Goal: Obtain resource: Download file/media

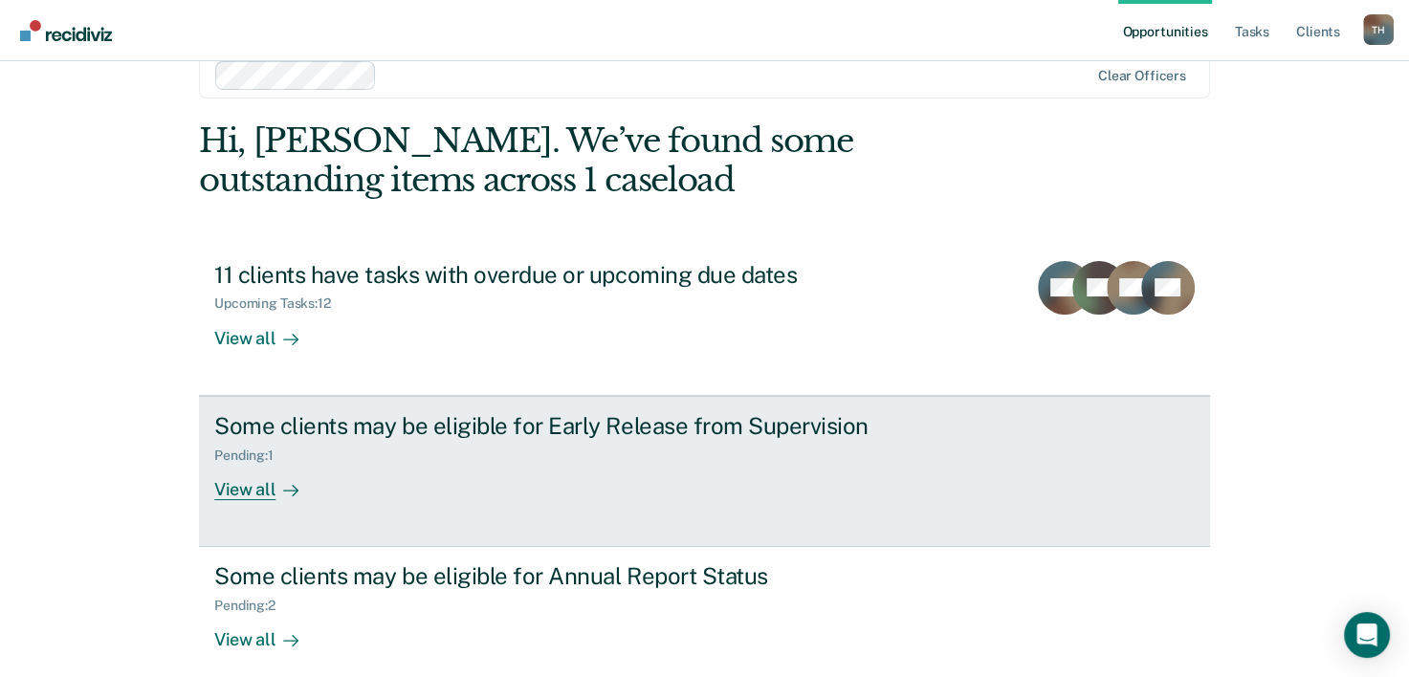
scroll to position [58, 0]
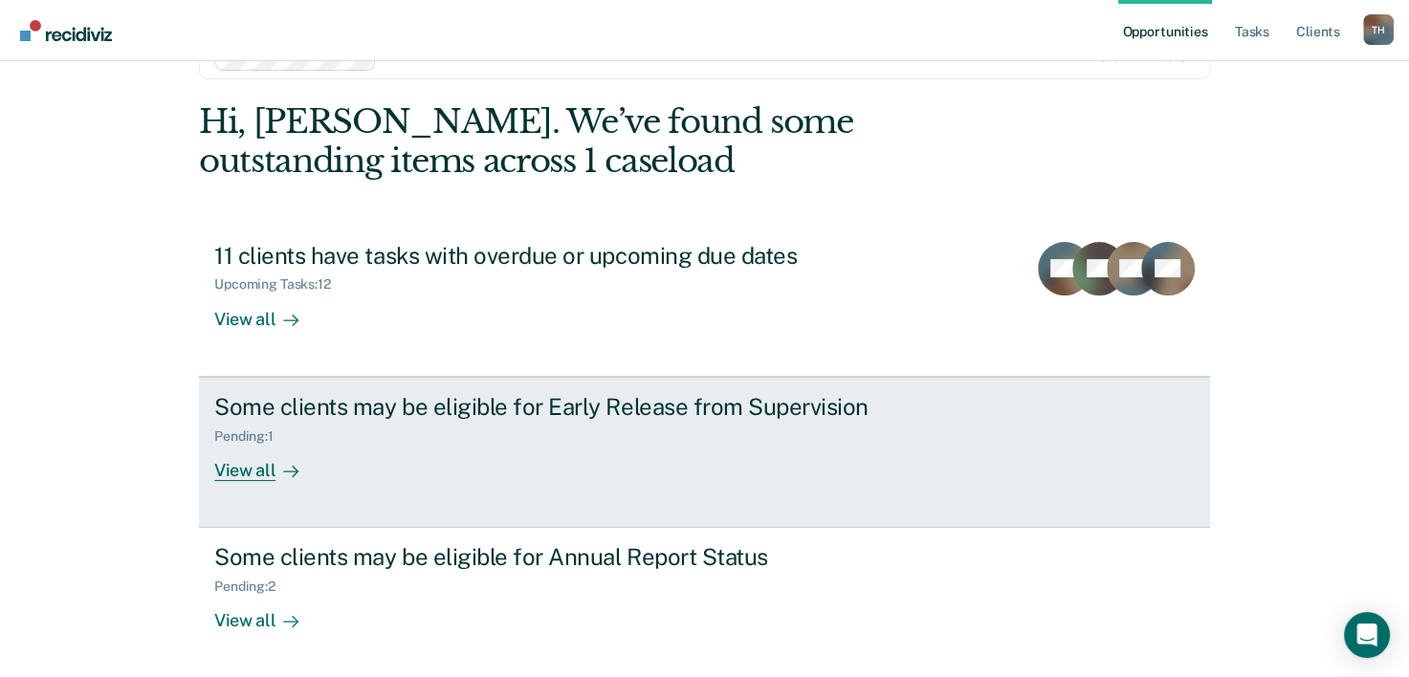
click at [251, 470] on div "View all" at bounding box center [267, 462] width 107 height 37
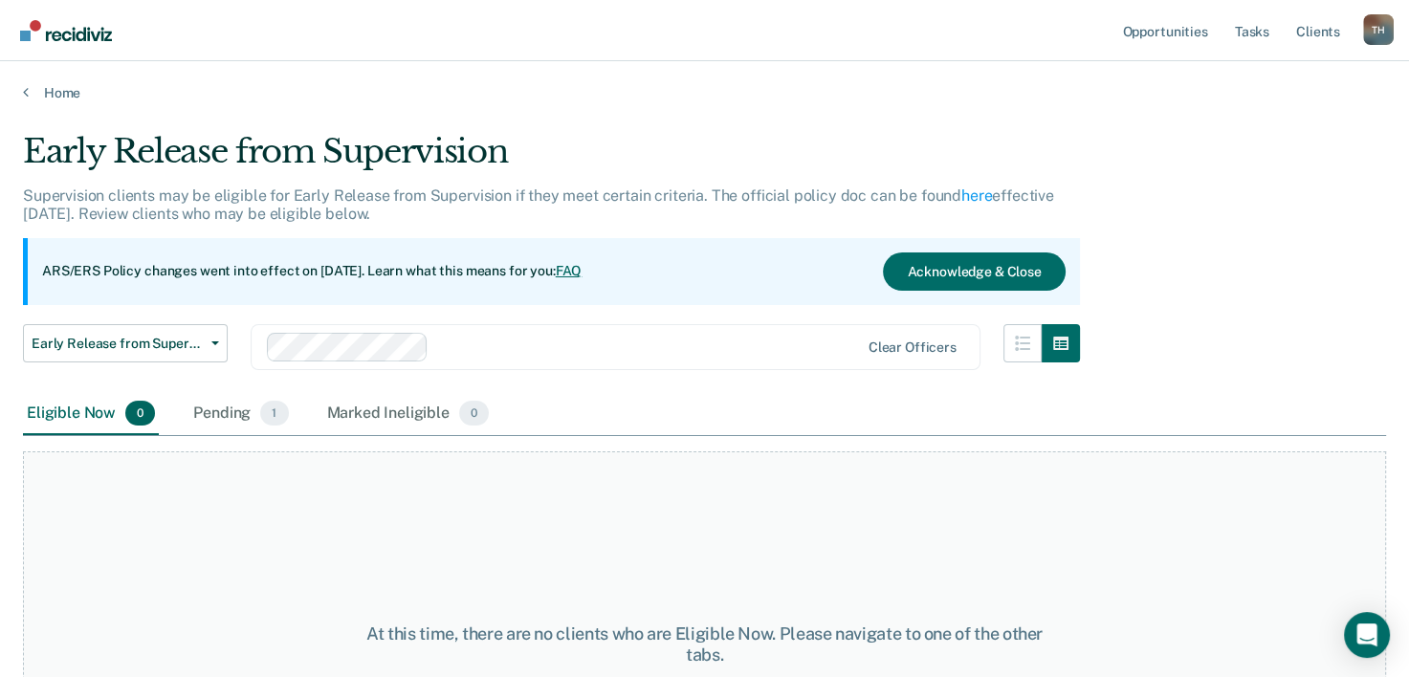
click at [92, 413] on div "Eligible Now 0" at bounding box center [91, 414] width 136 height 42
click at [217, 421] on div "Pending 1" at bounding box center [240, 414] width 102 height 42
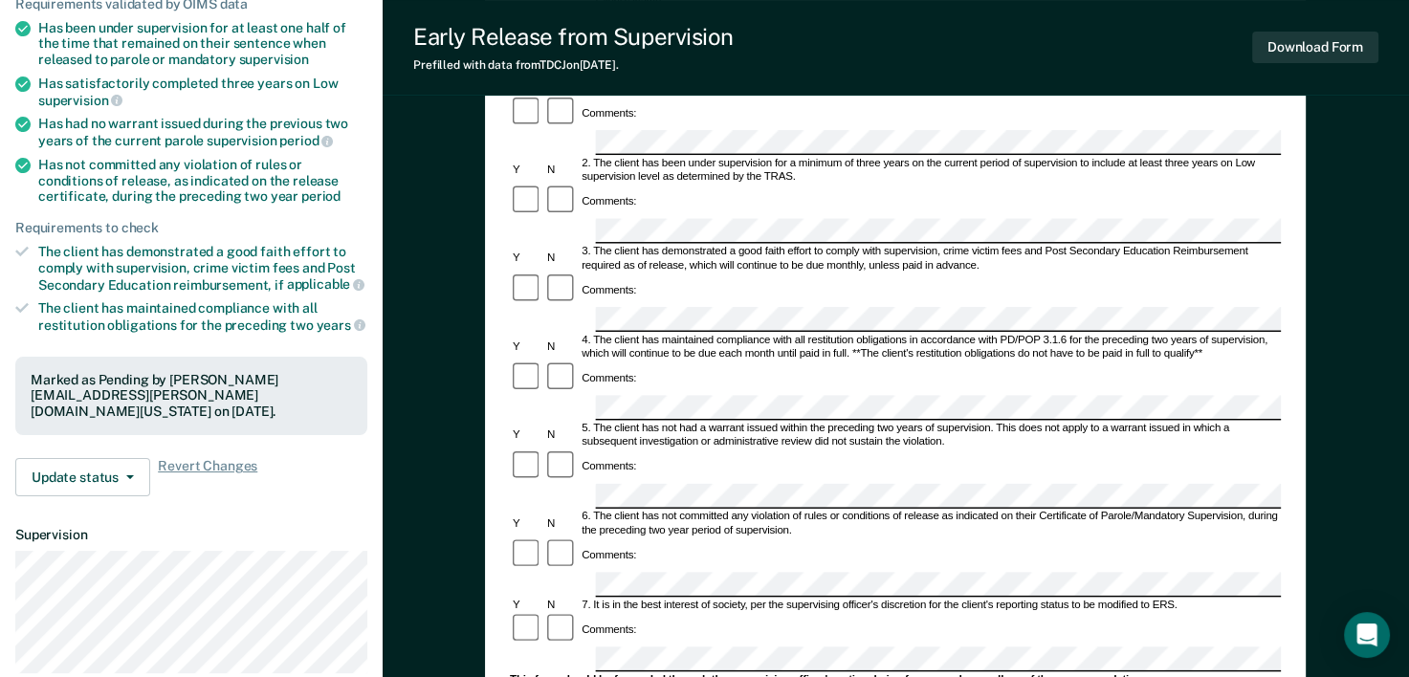
scroll to position [287, 0]
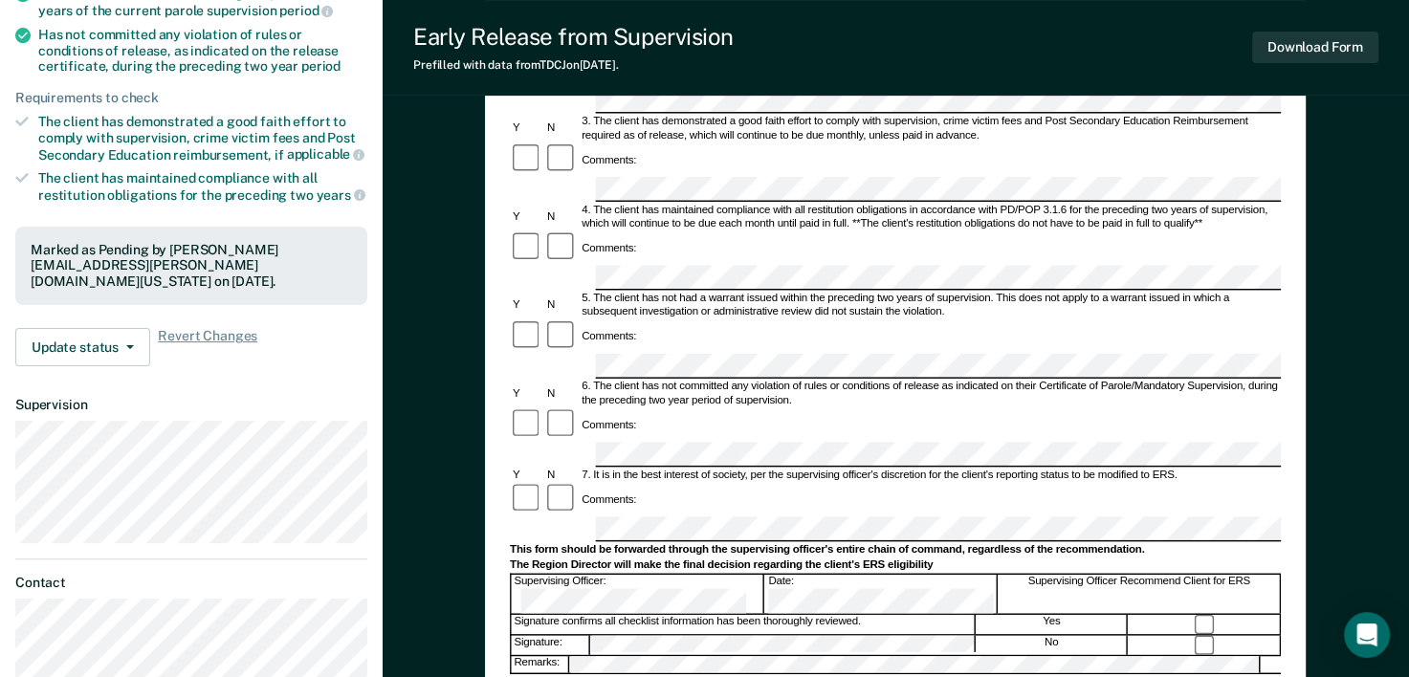
scroll to position [0, 0]
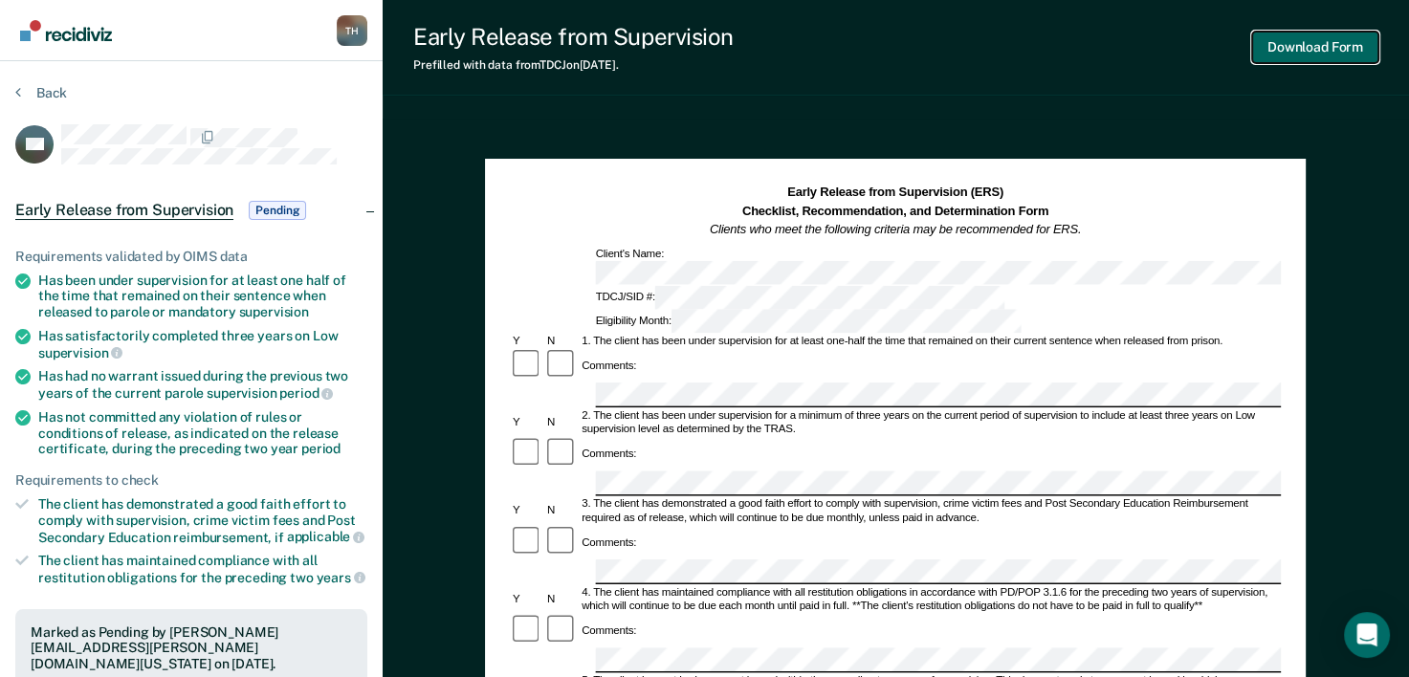
click at [1280, 48] on button "Download Form" at bounding box center [1315, 48] width 126 height 32
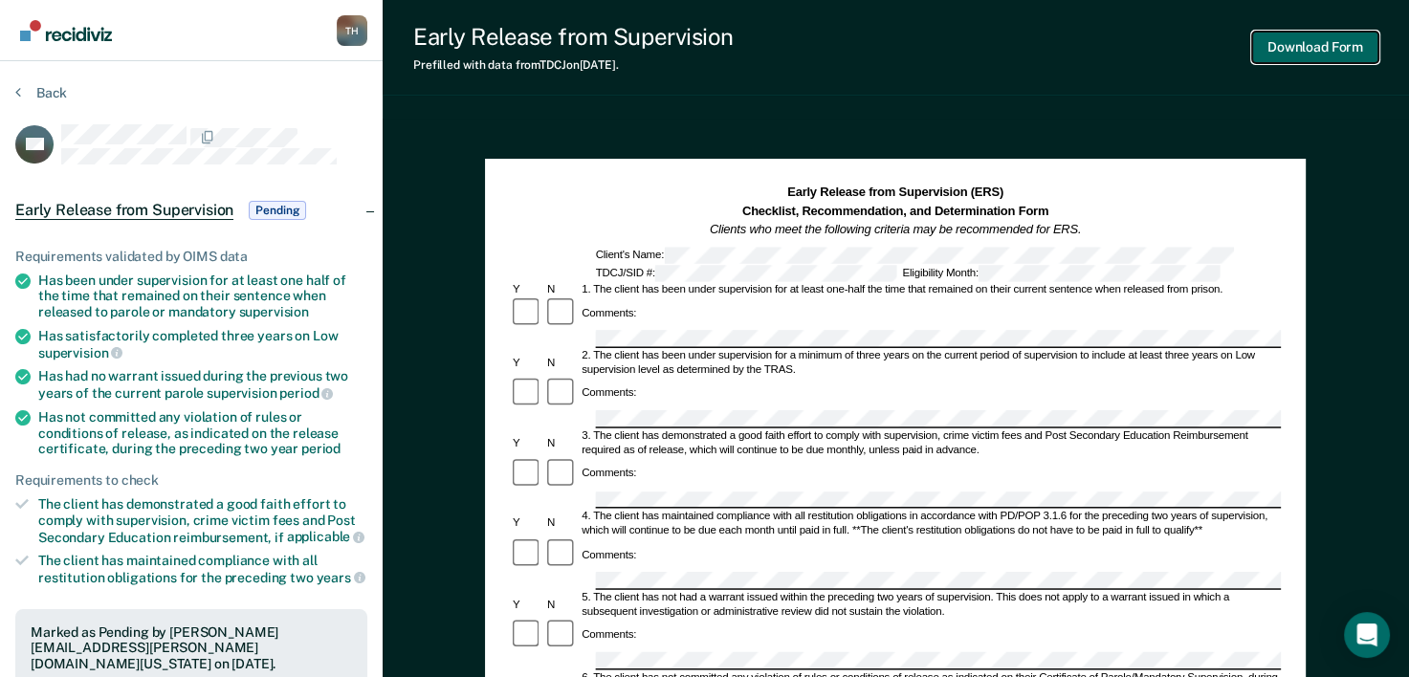
click at [1317, 42] on button "Download Form" at bounding box center [1315, 48] width 126 height 32
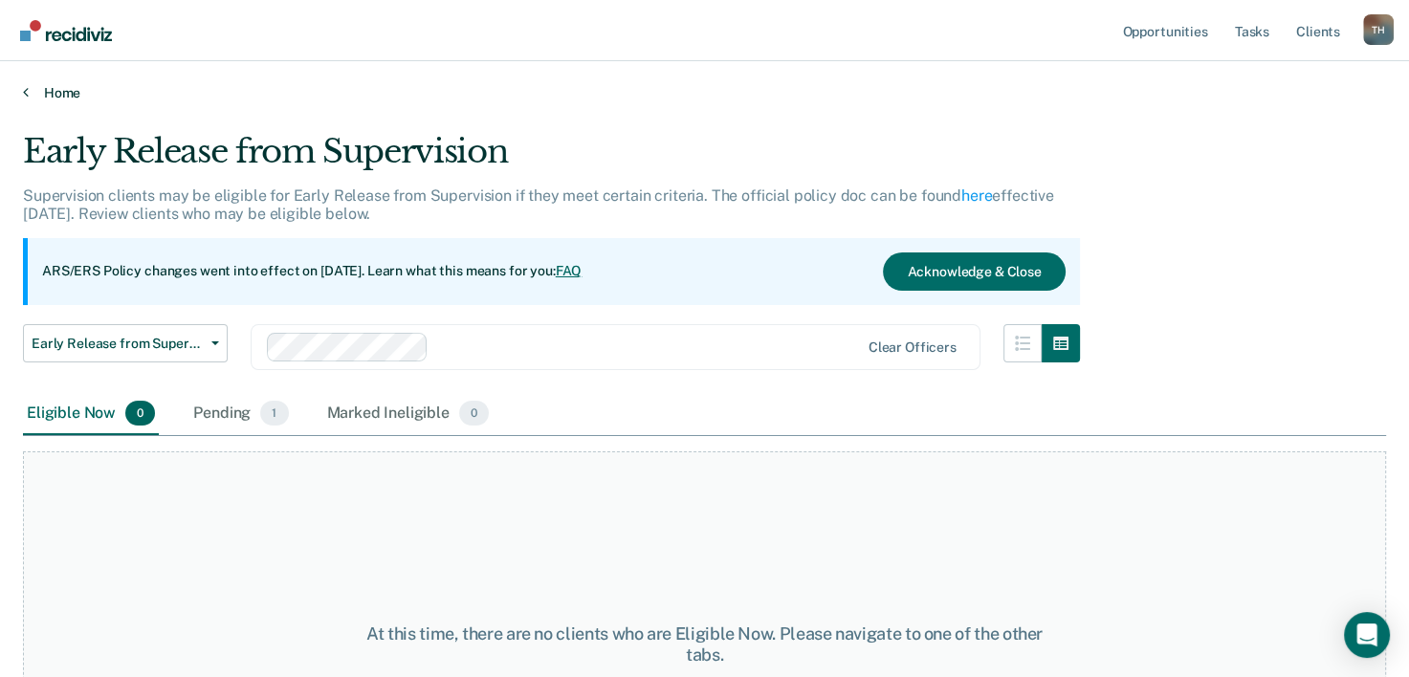
click at [52, 93] on link "Home" at bounding box center [704, 92] width 1363 height 17
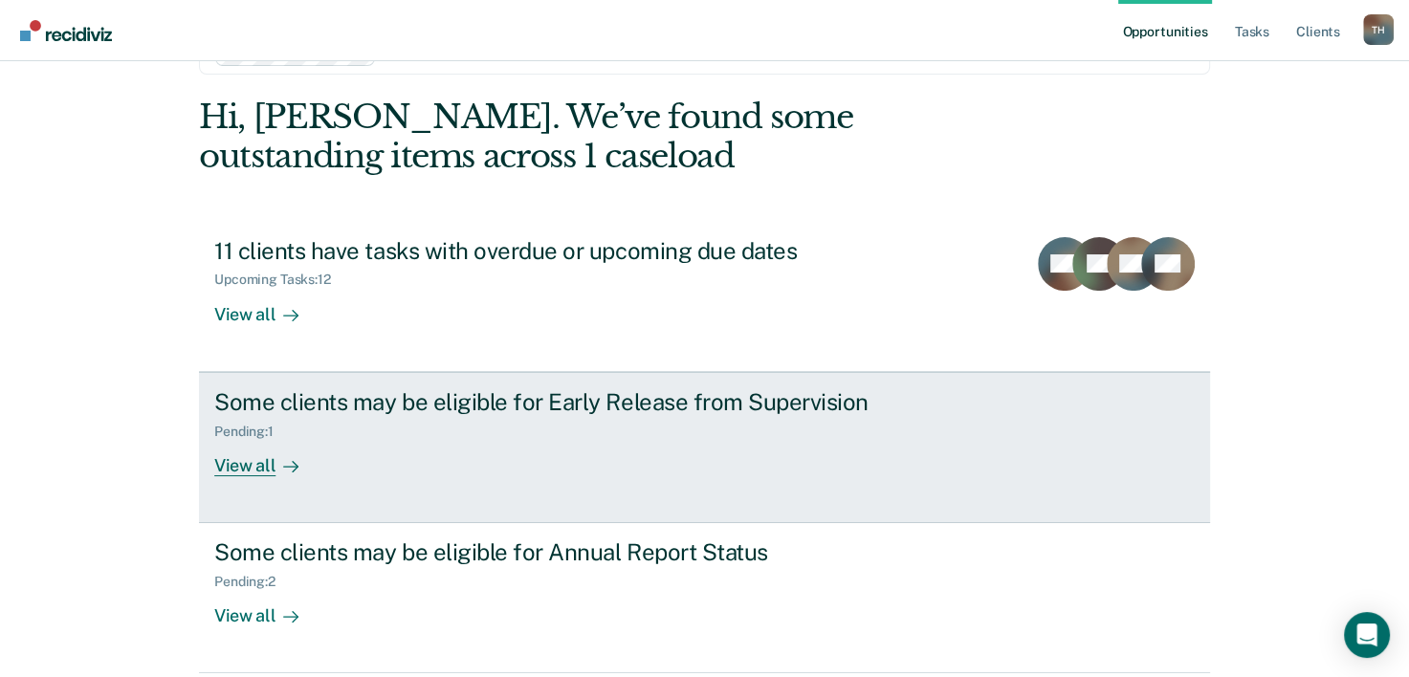
scroll to position [96, 0]
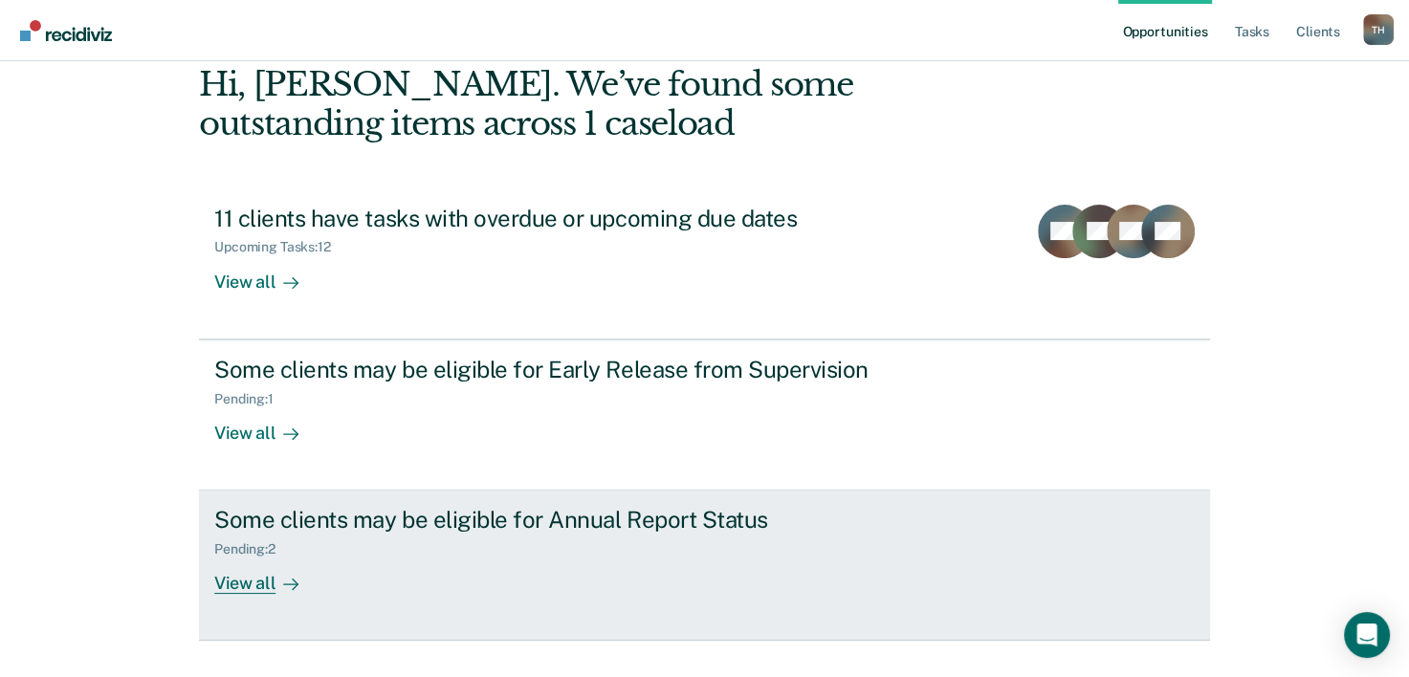
click at [250, 582] on div "View all" at bounding box center [267, 576] width 107 height 37
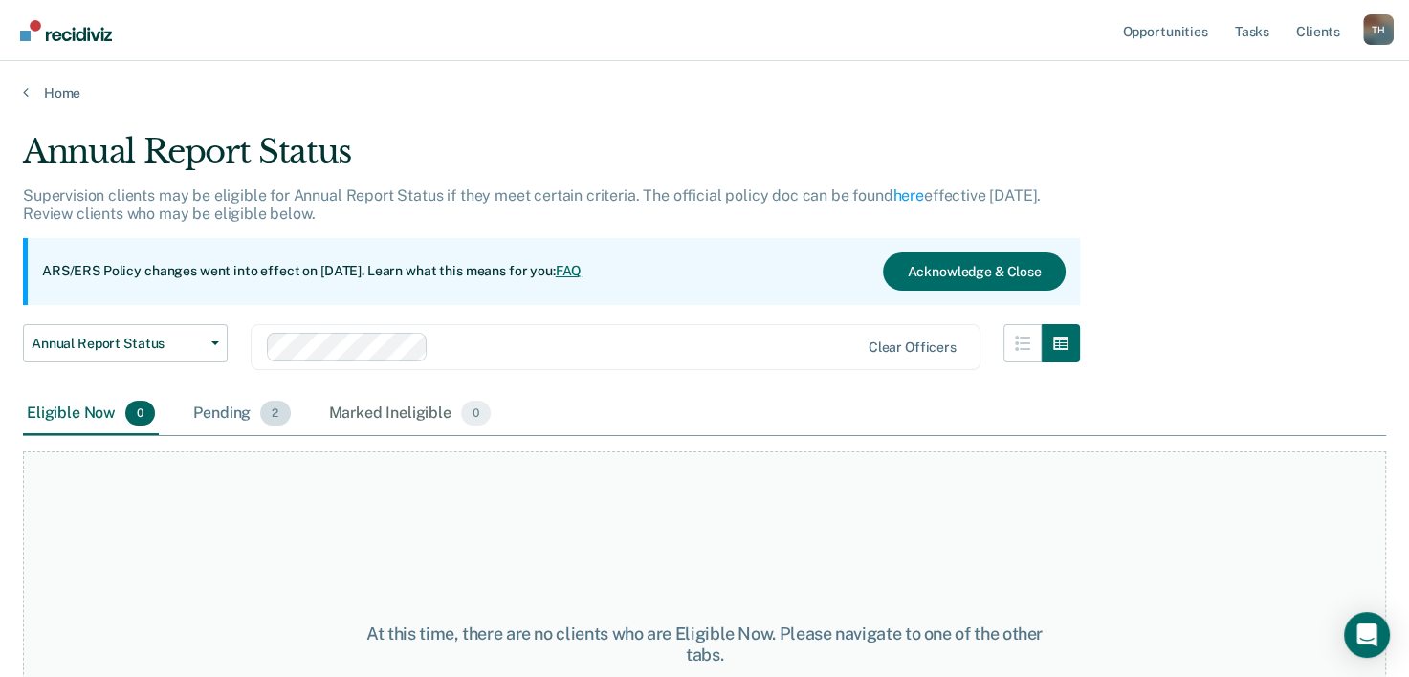
click at [205, 413] on div "Pending 2" at bounding box center [241, 414] width 104 height 42
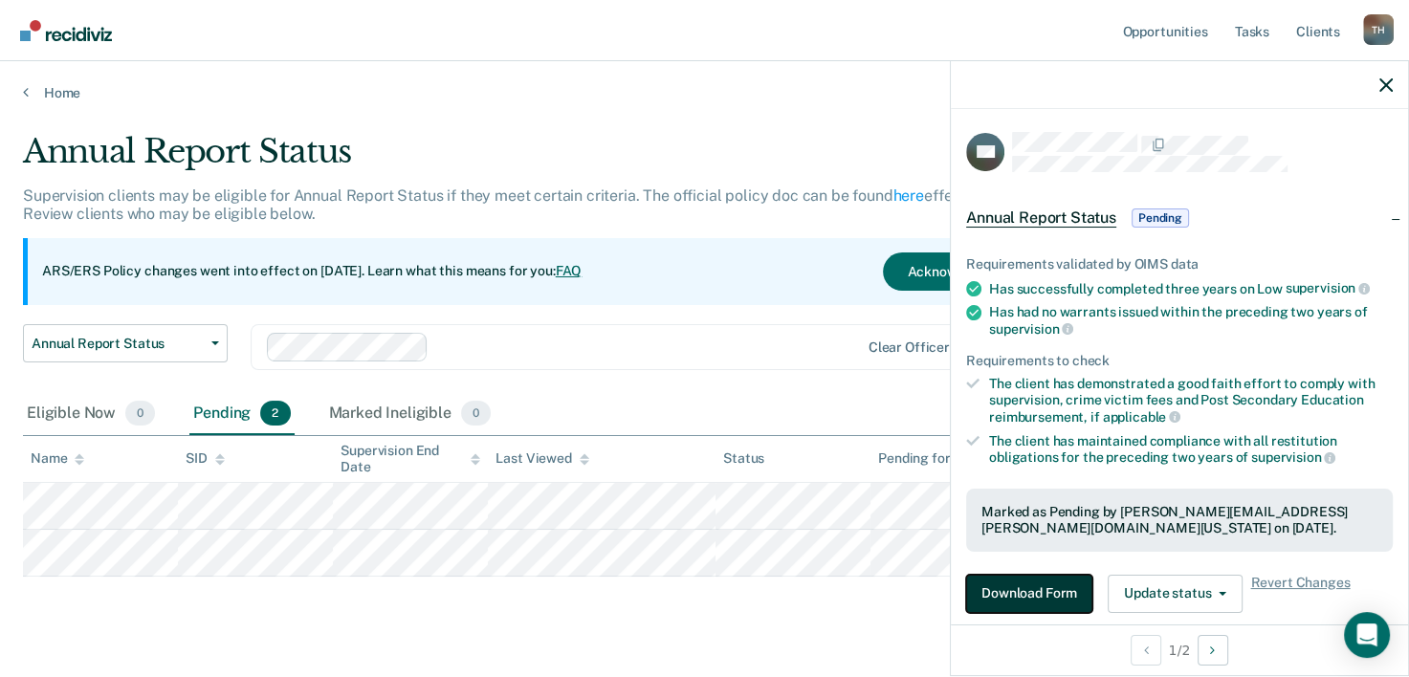
click at [1002, 590] on button "Download Form" at bounding box center [1029, 594] width 126 height 38
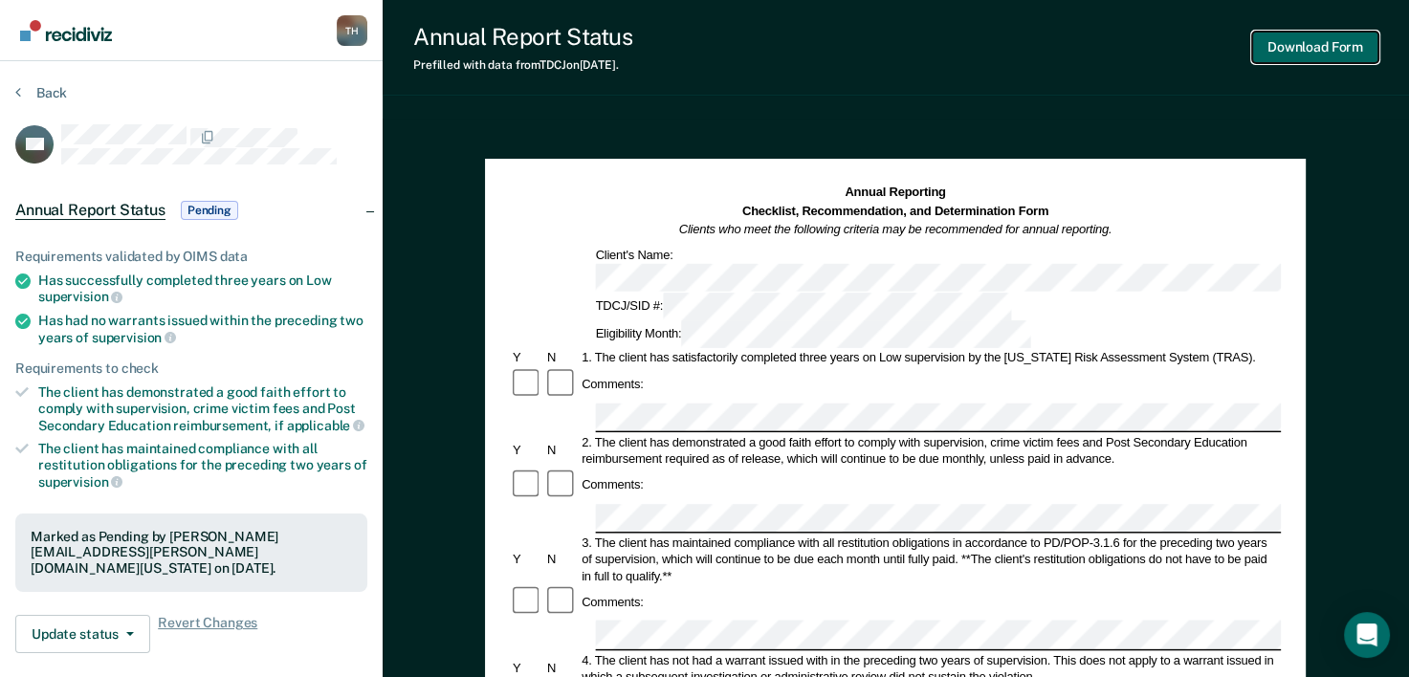
click at [1298, 48] on button "Download Form" at bounding box center [1315, 48] width 126 height 32
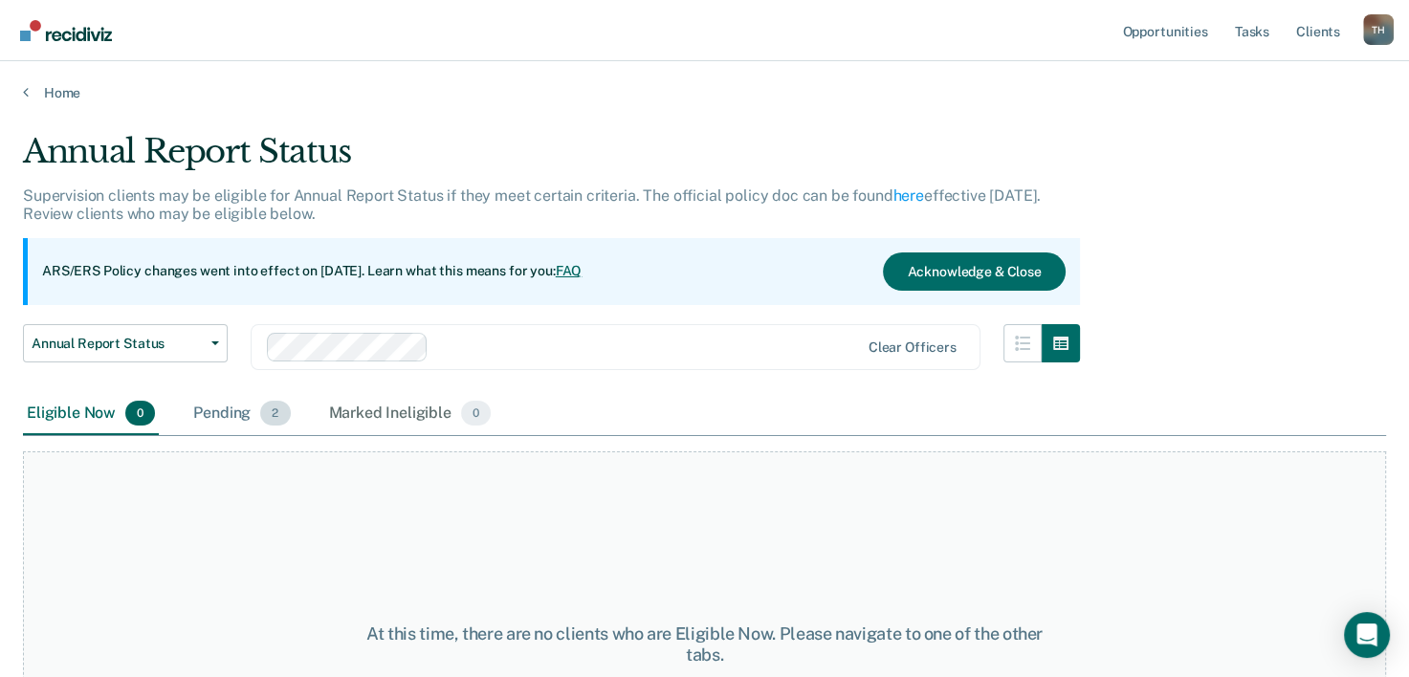
click at [245, 415] on div "Pending 2" at bounding box center [241, 414] width 104 height 42
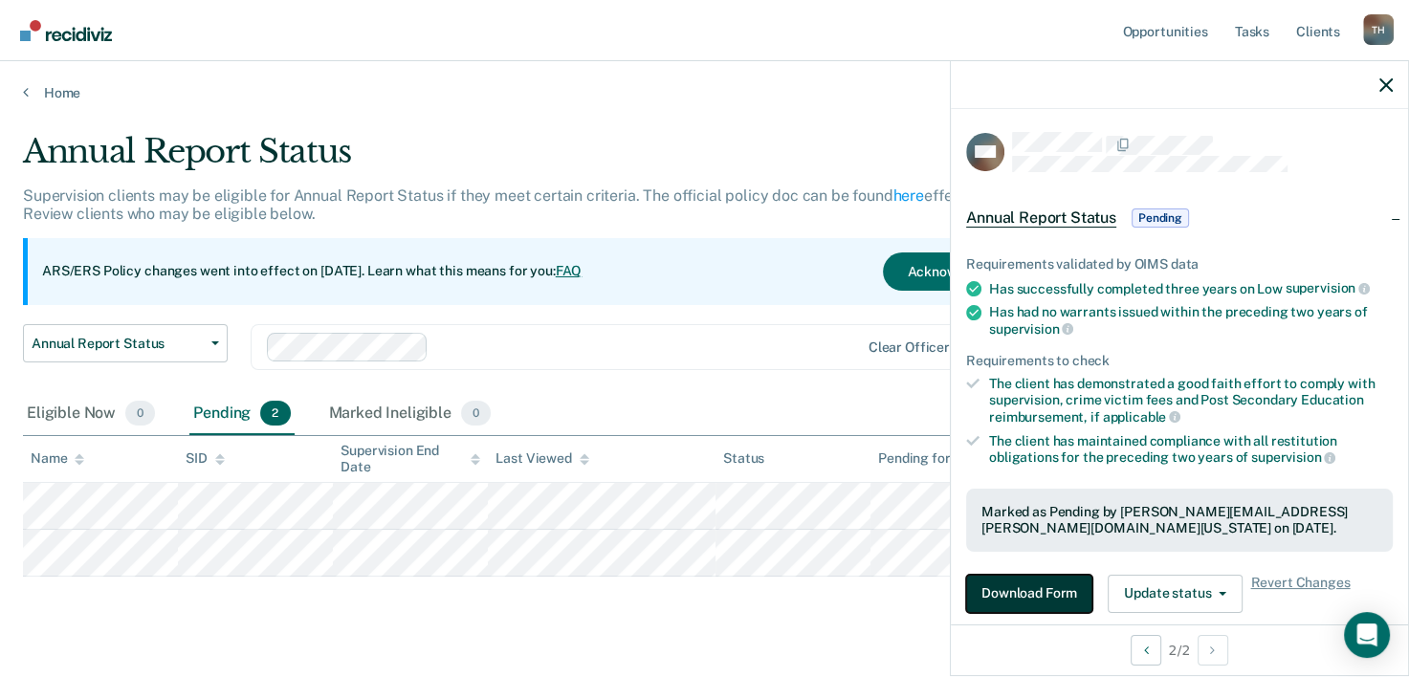
click at [1014, 595] on button "Download Form" at bounding box center [1029, 594] width 126 height 38
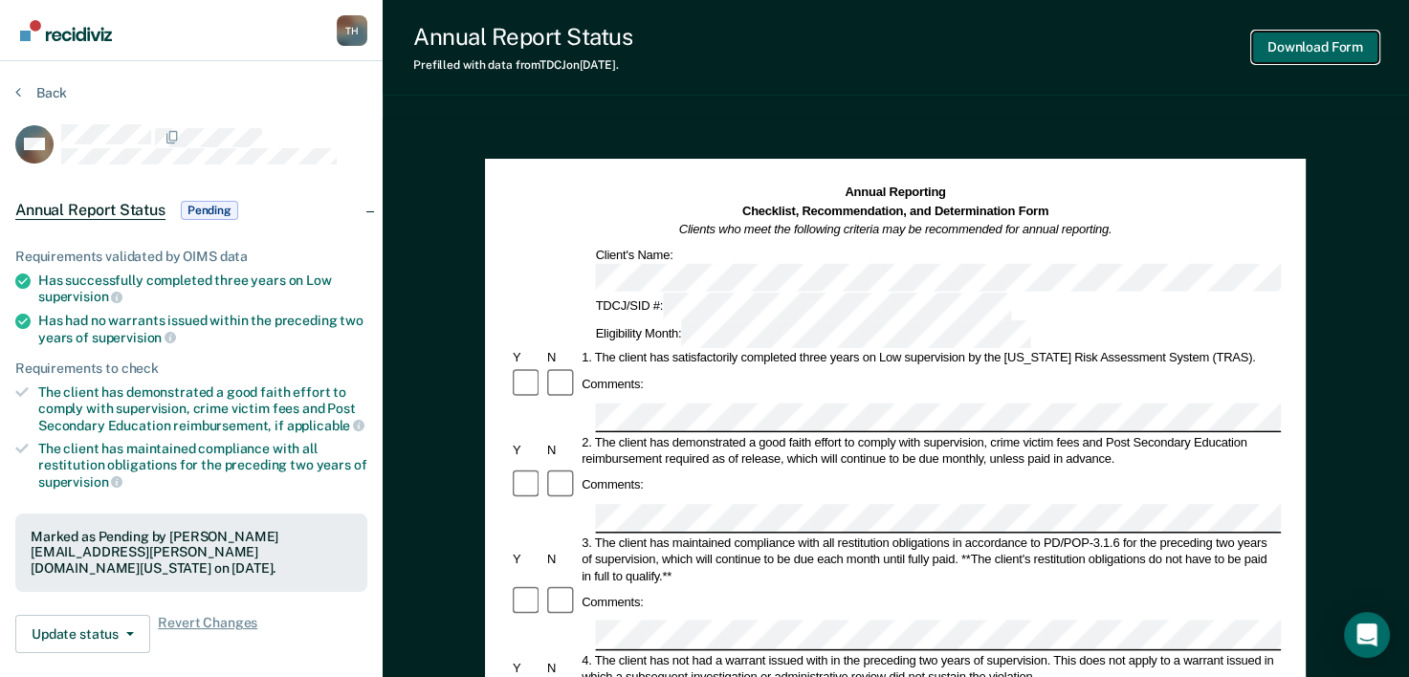
click at [1284, 52] on button "Download Form" at bounding box center [1315, 48] width 126 height 32
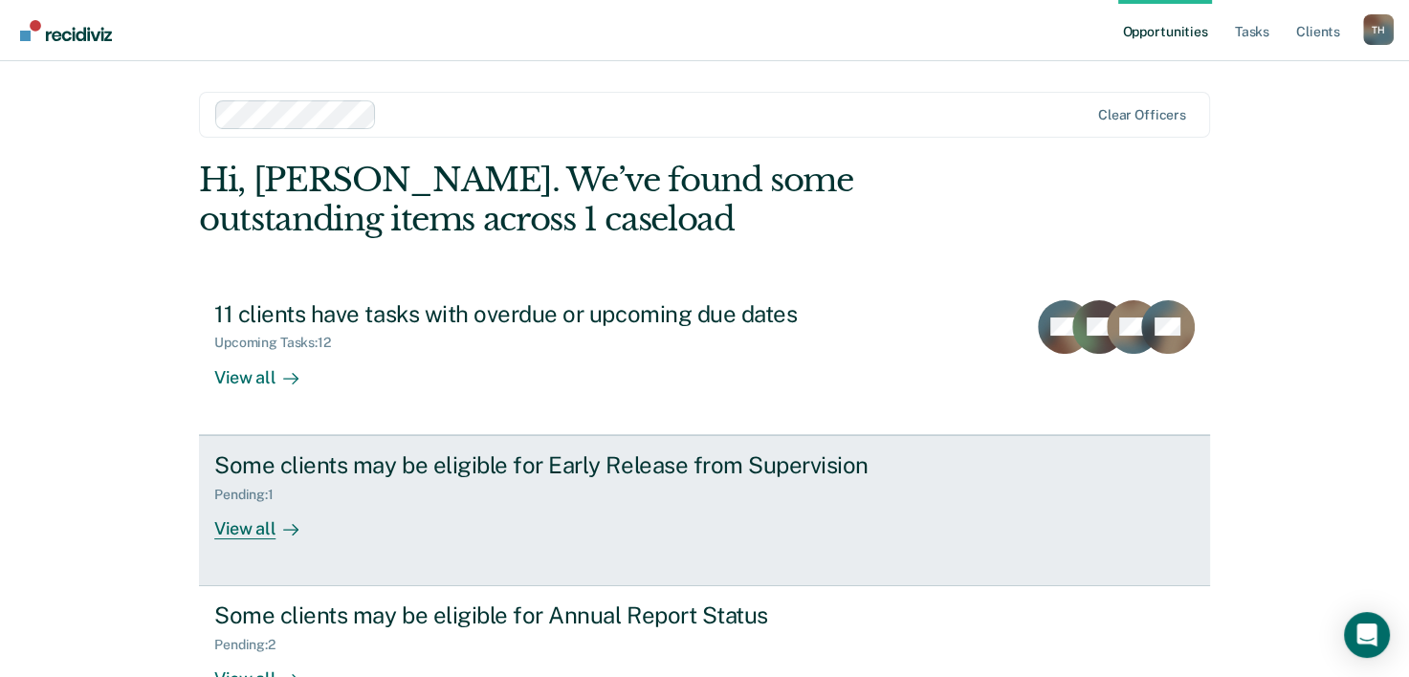
click at [236, 526] on div "View all" at bounding box center [267, 520] width 107 height 37
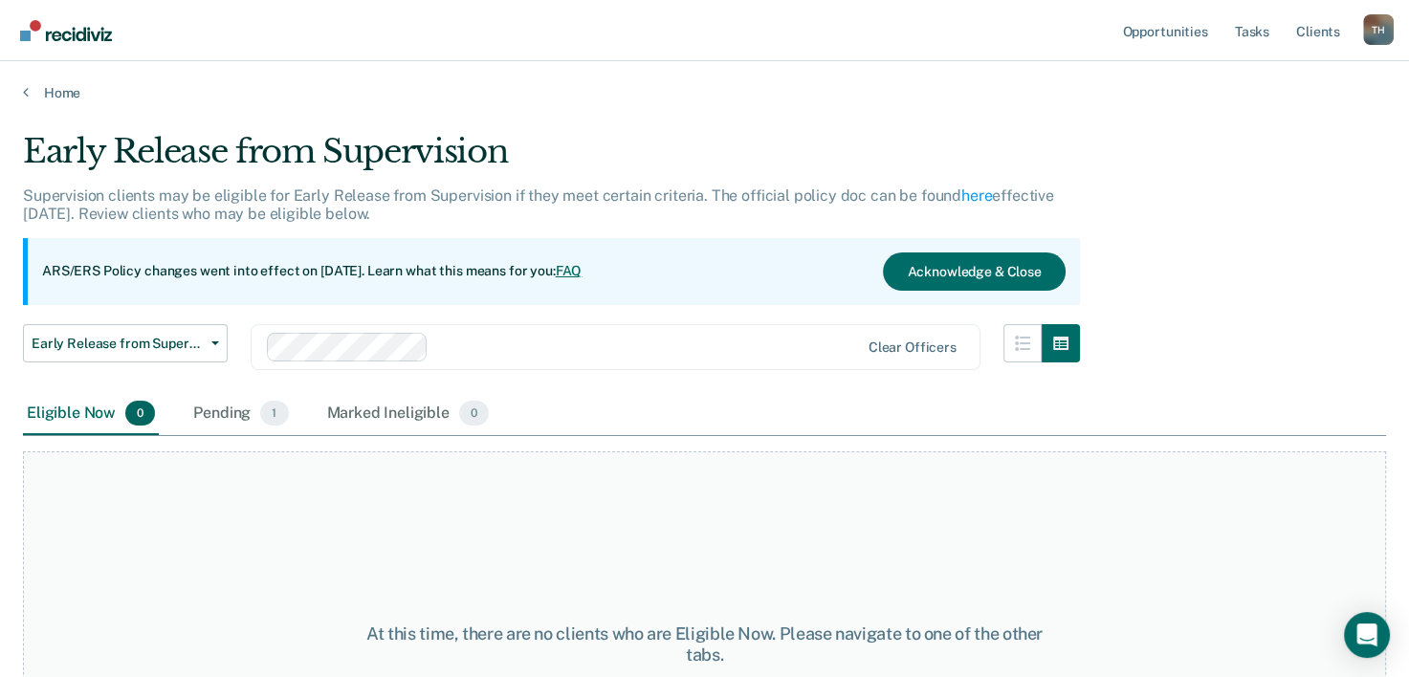
click at [96, 413] on div "Eligible Now 0" at bounding box center [91, 414] width 136 height 42
drag, startPoint x: 96, startPoint y: 413, endPoint x: 212, endPoint y: 416, distance: 116.7
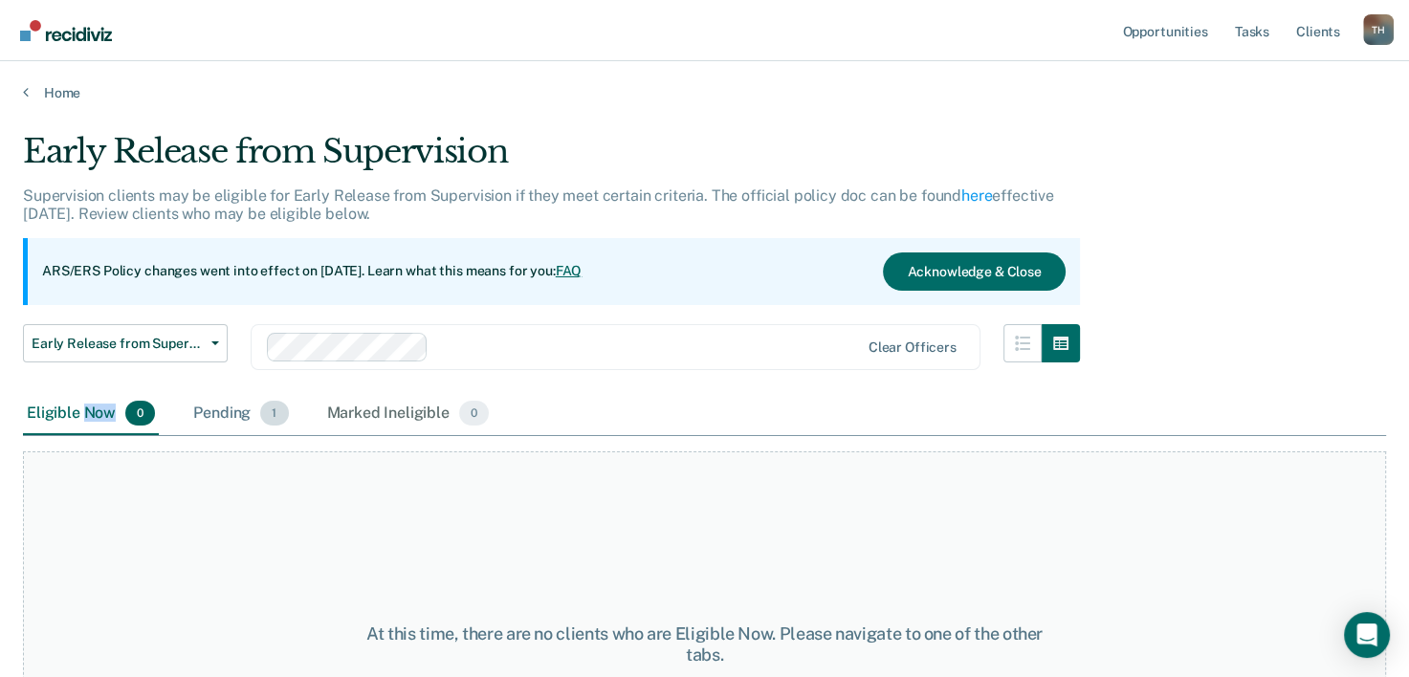
click at [212, 416] on div "Pending 1" at bounding box center [240, 414] width 102 height 42
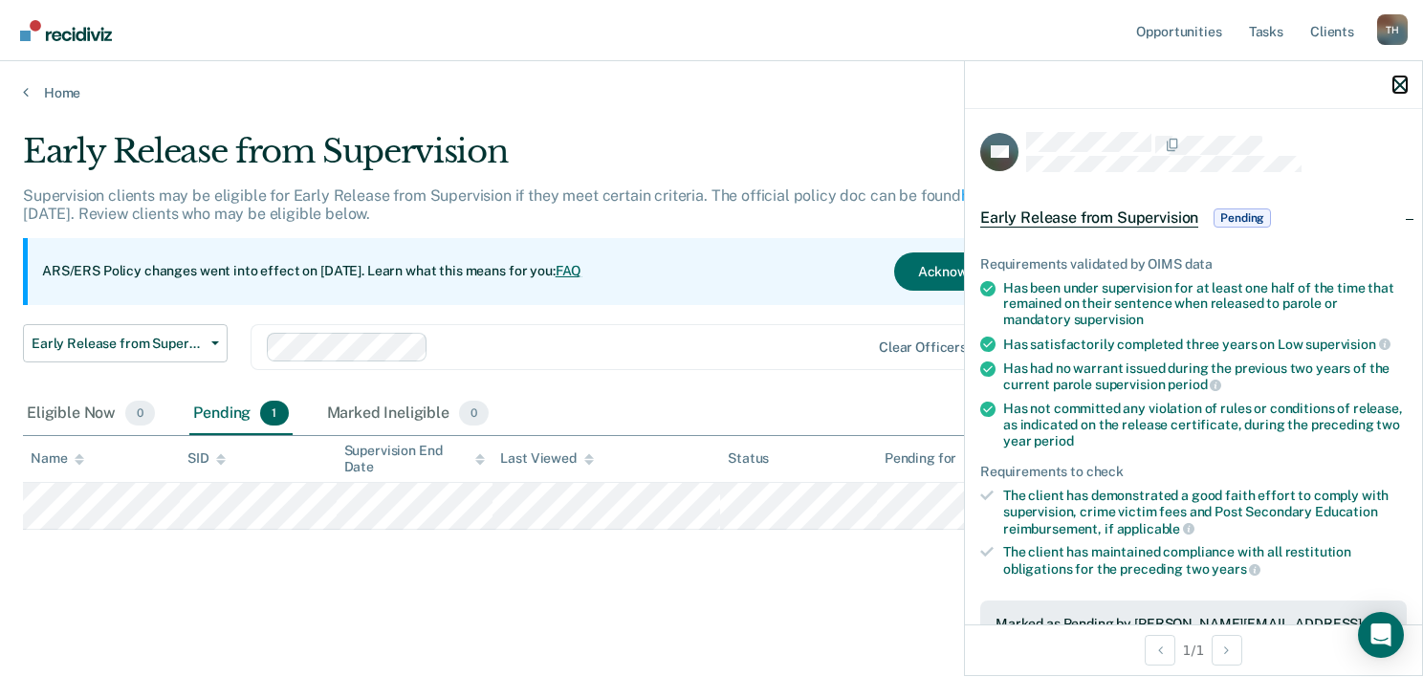
click at [1399, 80] on icon "button" at bounding box center [1400, 84] width 13 height 13
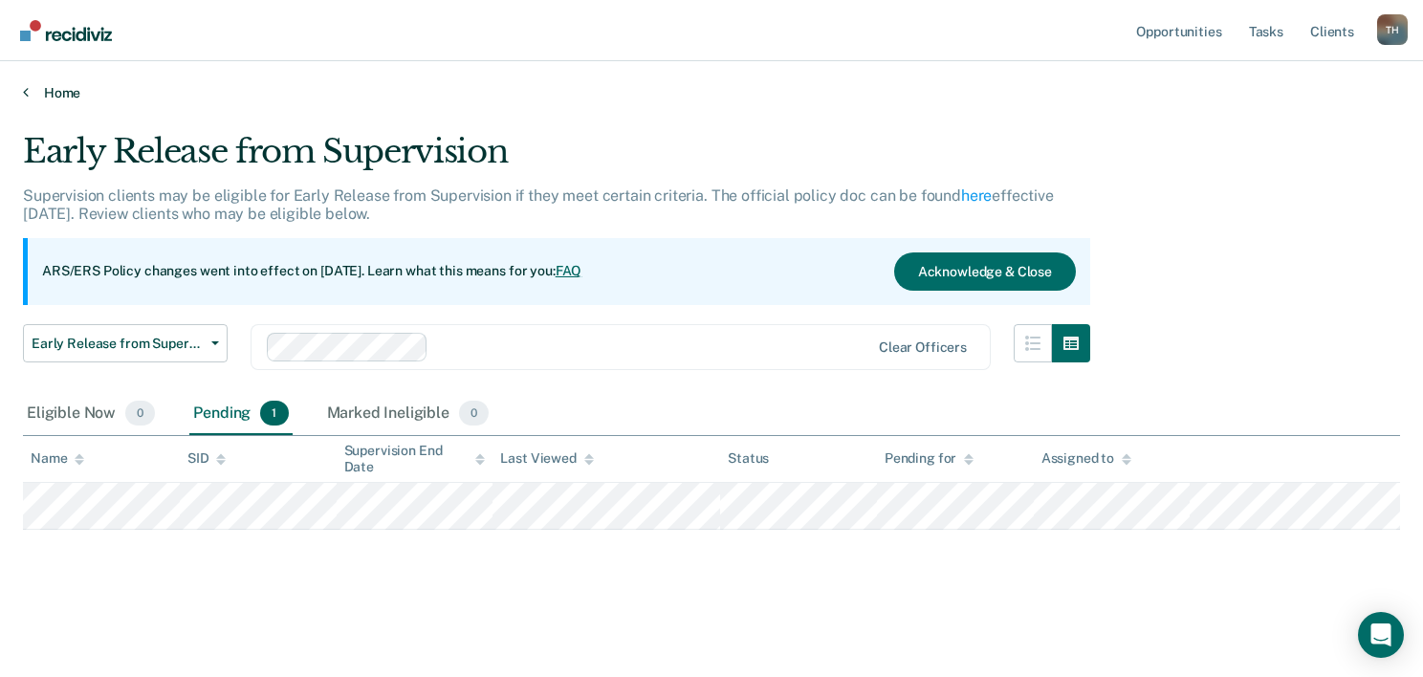
click at [54, 93] on link "Home" at bounding box center [711, 92] width 1377 height 17
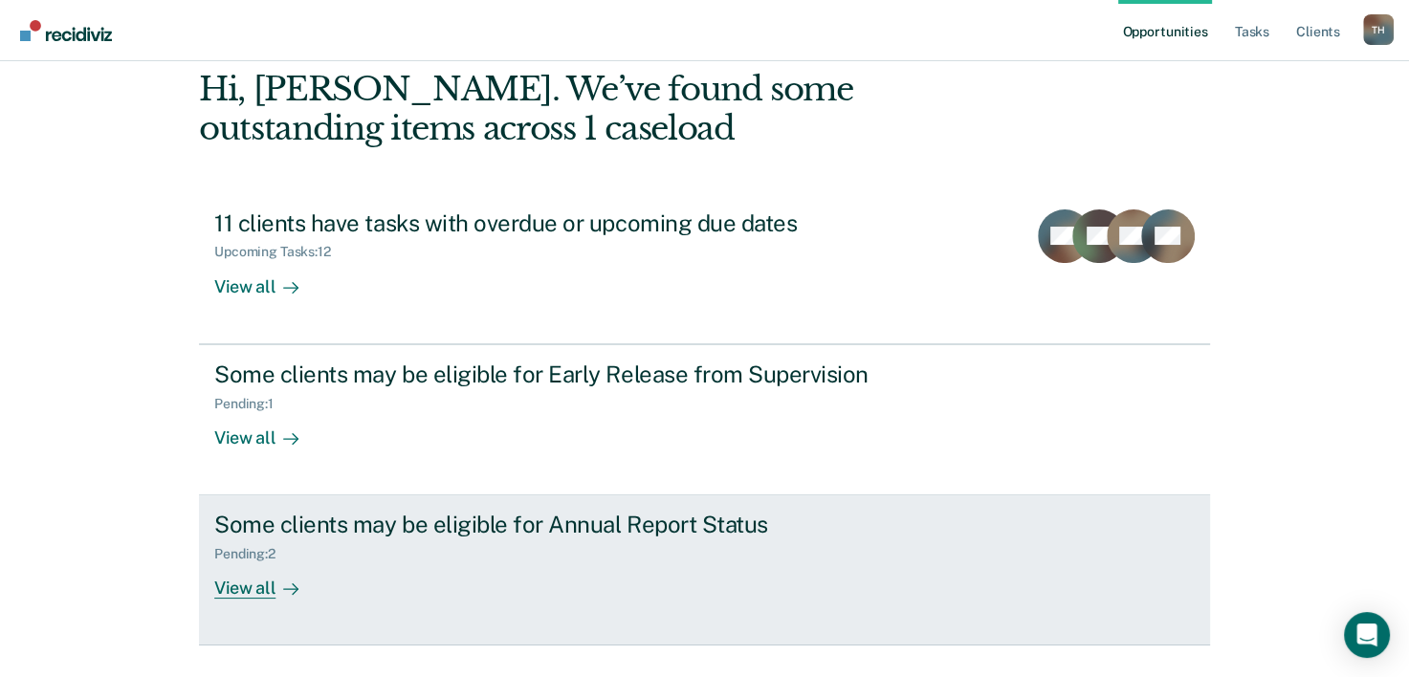
scroll to position [96, 0]
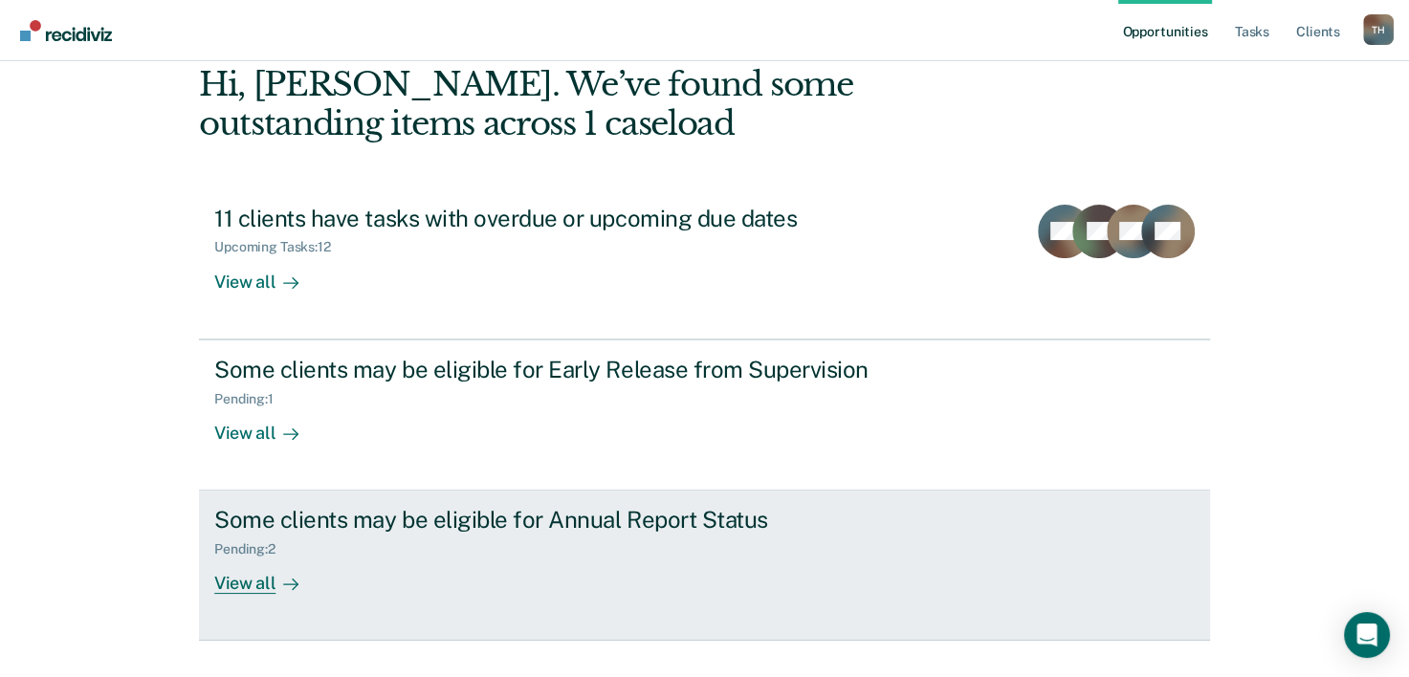
click at [237, 580] on div "View all" at bounding box center [267, 576] width 107 height 37
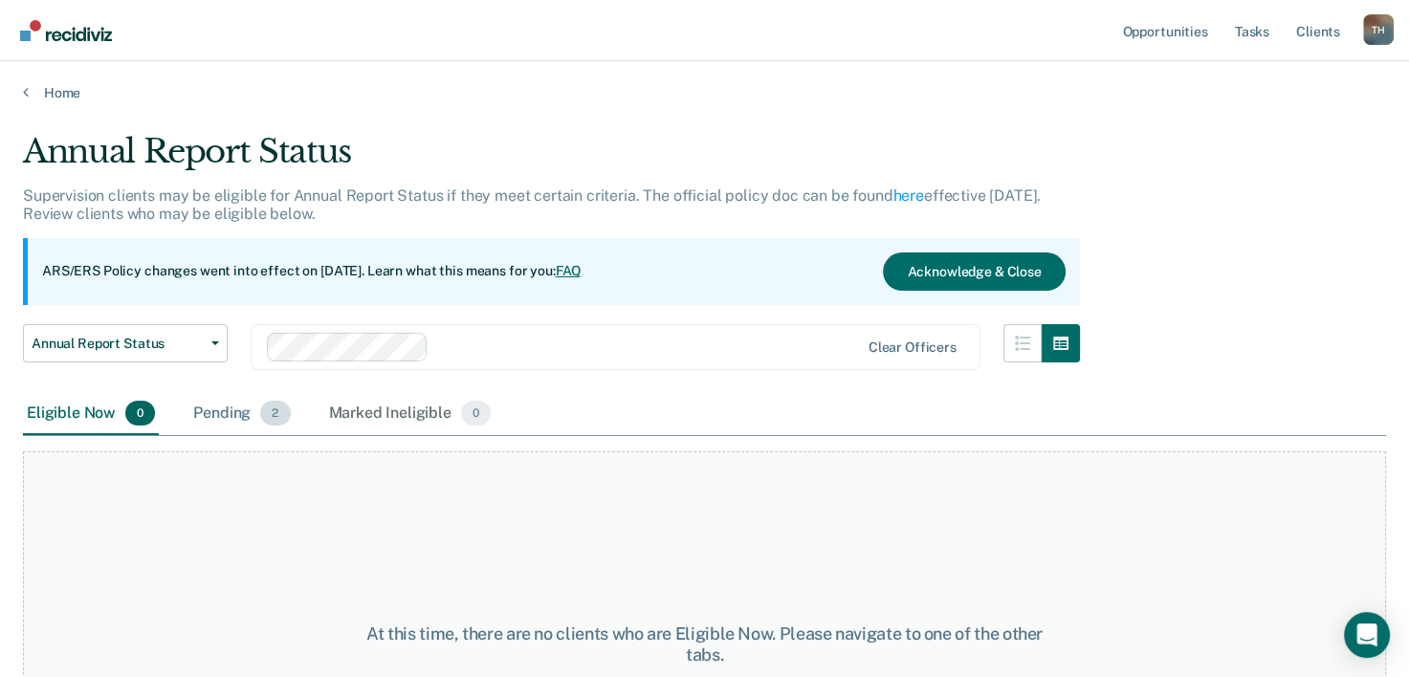
click at [230, 409] on div "Pending 2" at bounding box center [241, 414] width 104 height 42
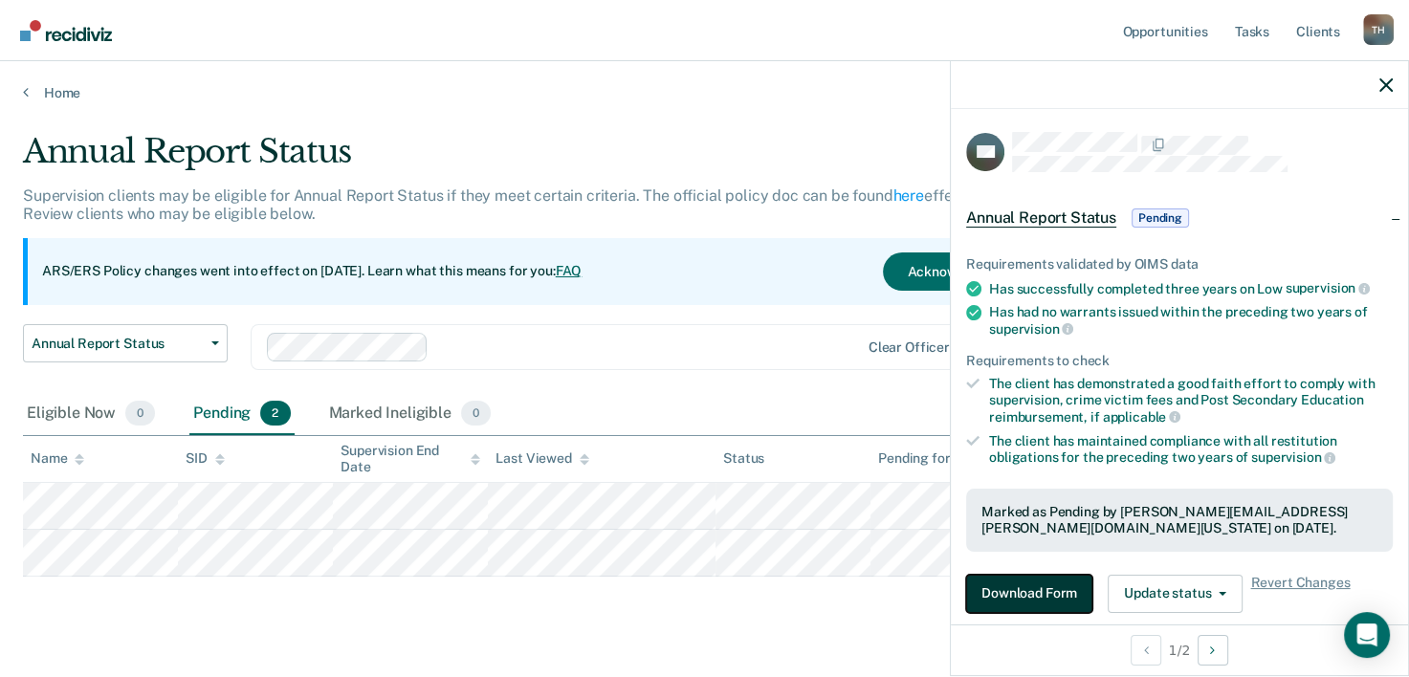
click at [1031, 596] on button "Download Form" at bounding box center [1029, 594] width 126 height 38
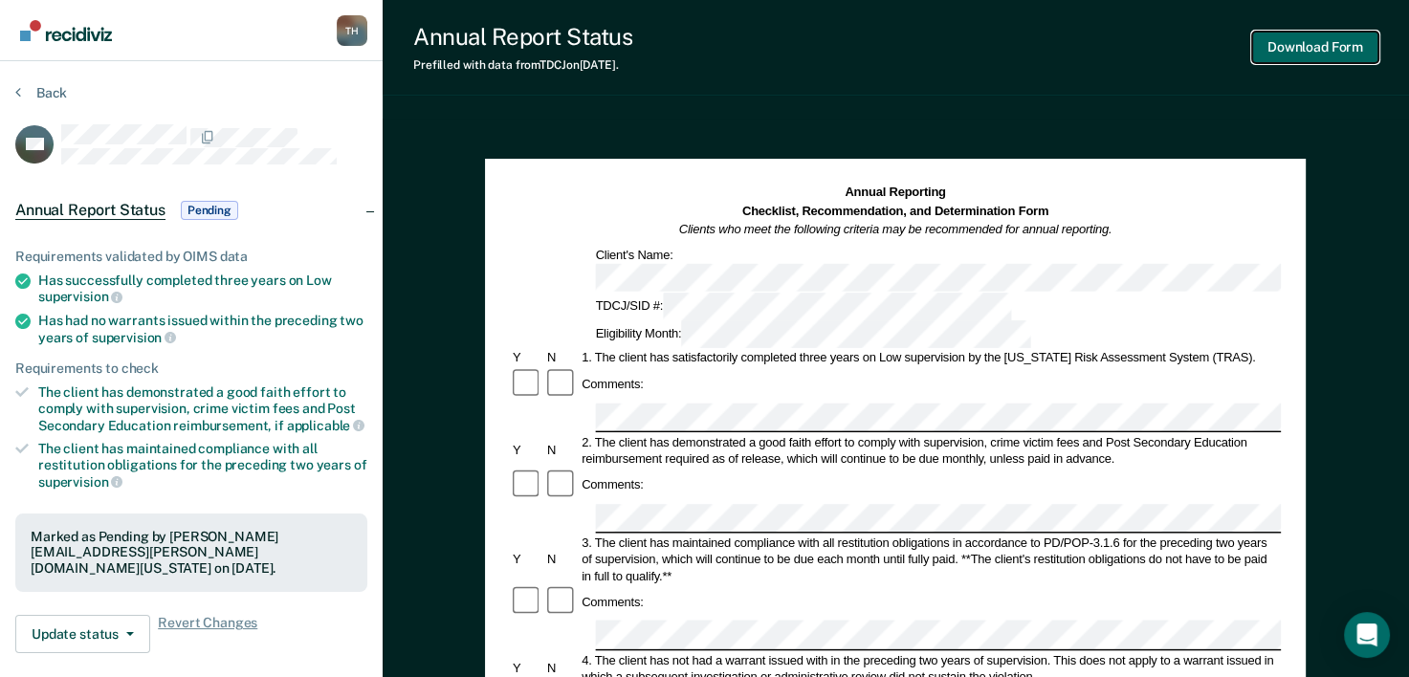
click at [1301, 47] on button "Download Form" at bounding box center [1315, 48] width 126 height 32
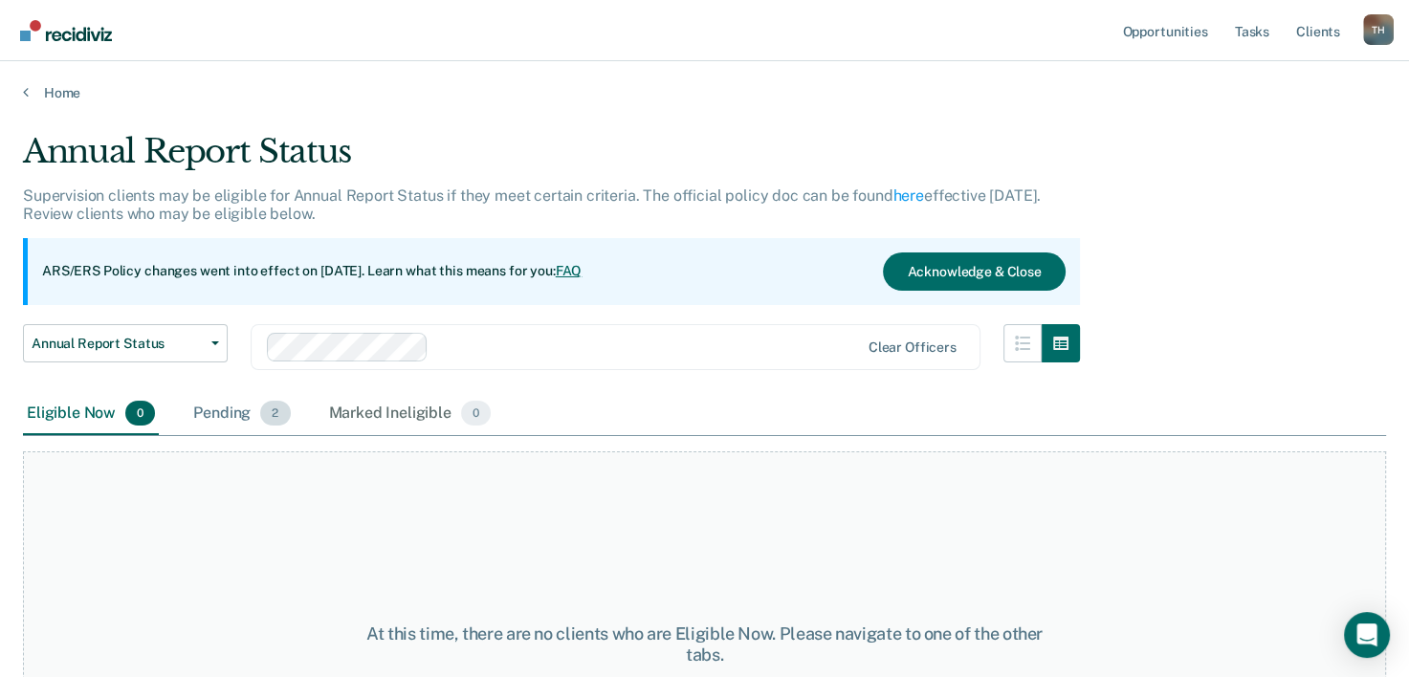
click at [209, 412] on div "Pending 2" at bounding box center [241, 414] width 104 height 42
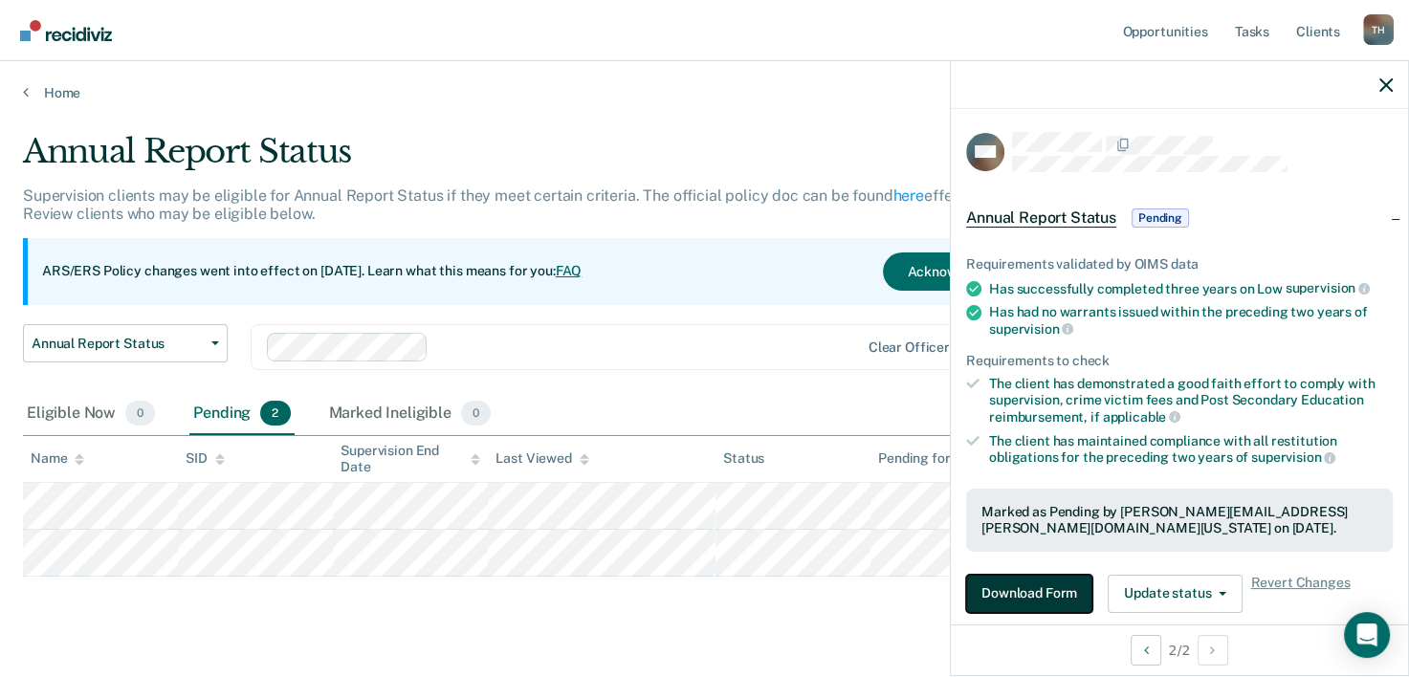
click at [1038, 591] on button "Download Form" at bounding box center [1029, 594] width 126 height 38
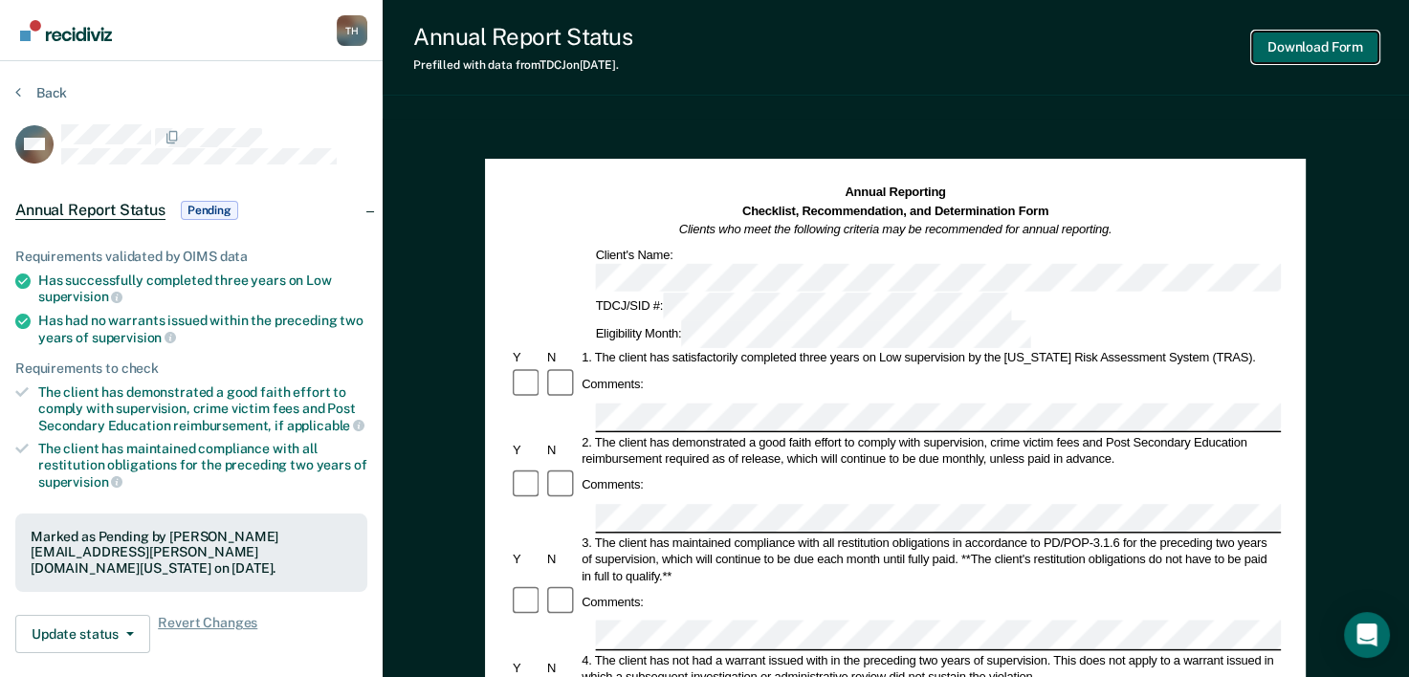
click at [1304, 54] on button "Download Form" at bounding box center [1315, 48] width 126 height 32
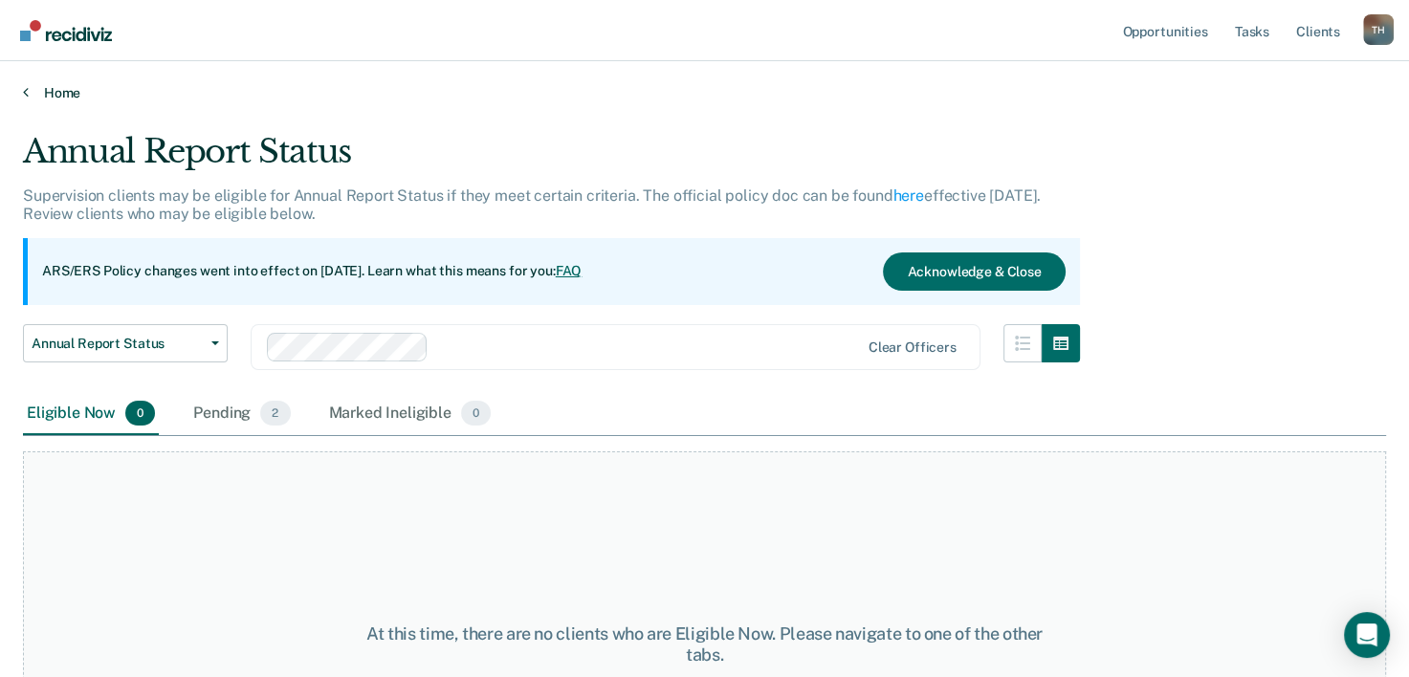
click at [60, 92] on link "Home" at bounding box center [704, 92] width 1363 height 17
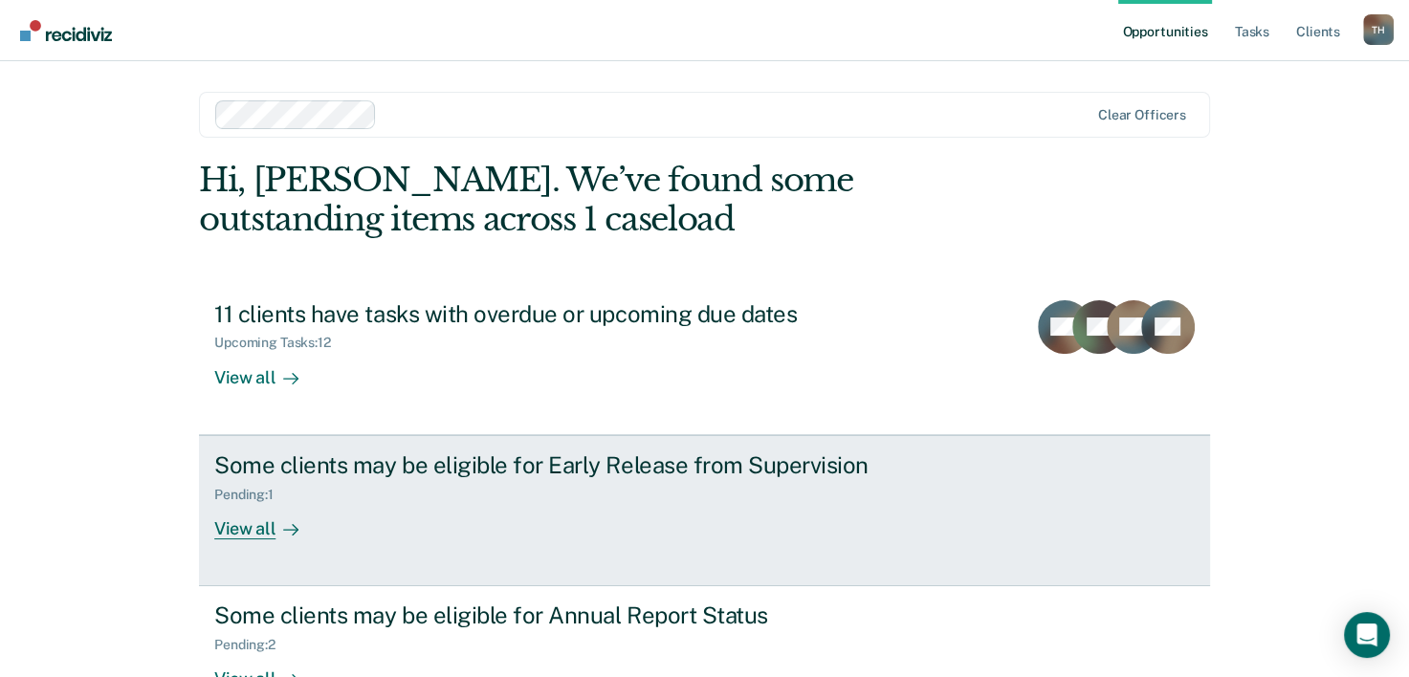
click at [250, 536] on div "View all" at bounding box center [267, 520] width 107 height 37
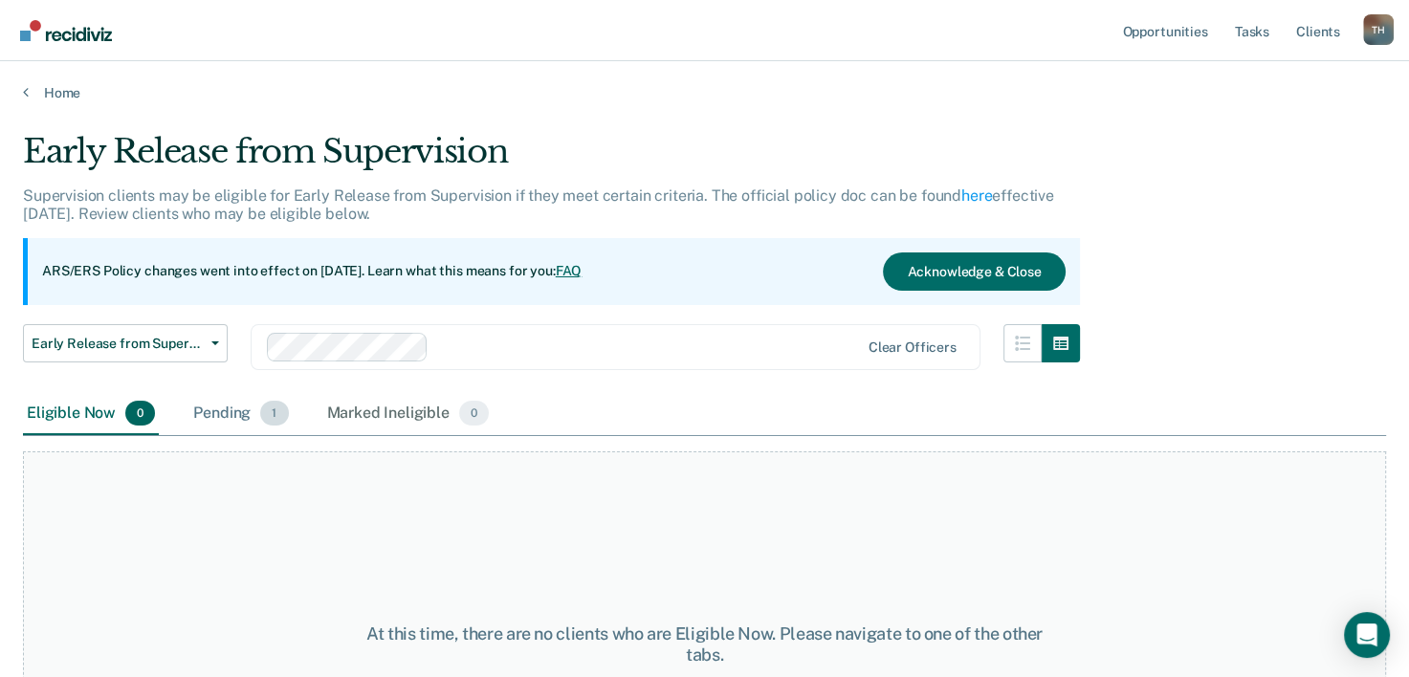
click at [213, 411] on div "Pending 1" at bounding box center [240, 414] width 102 height 42
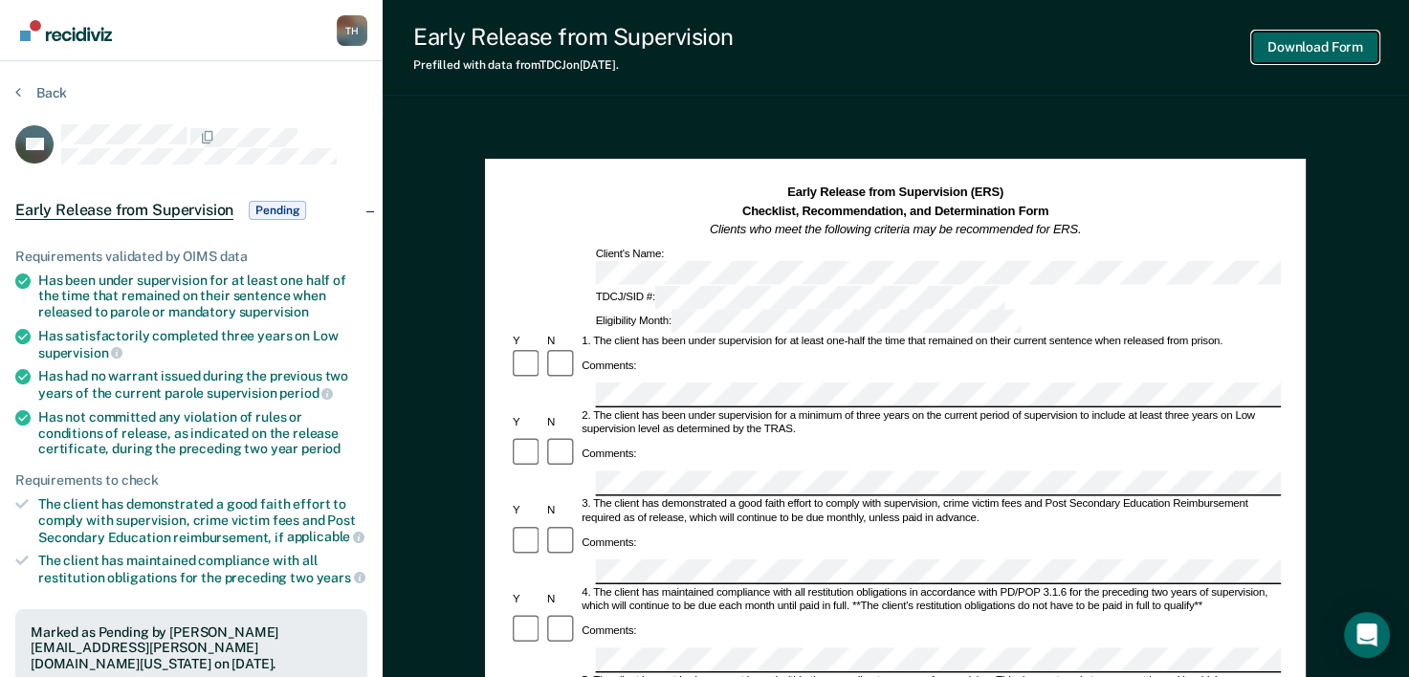
click at [1285, 46] on button "Download Form" at bounding box center [1315, 48] width 126 height 32
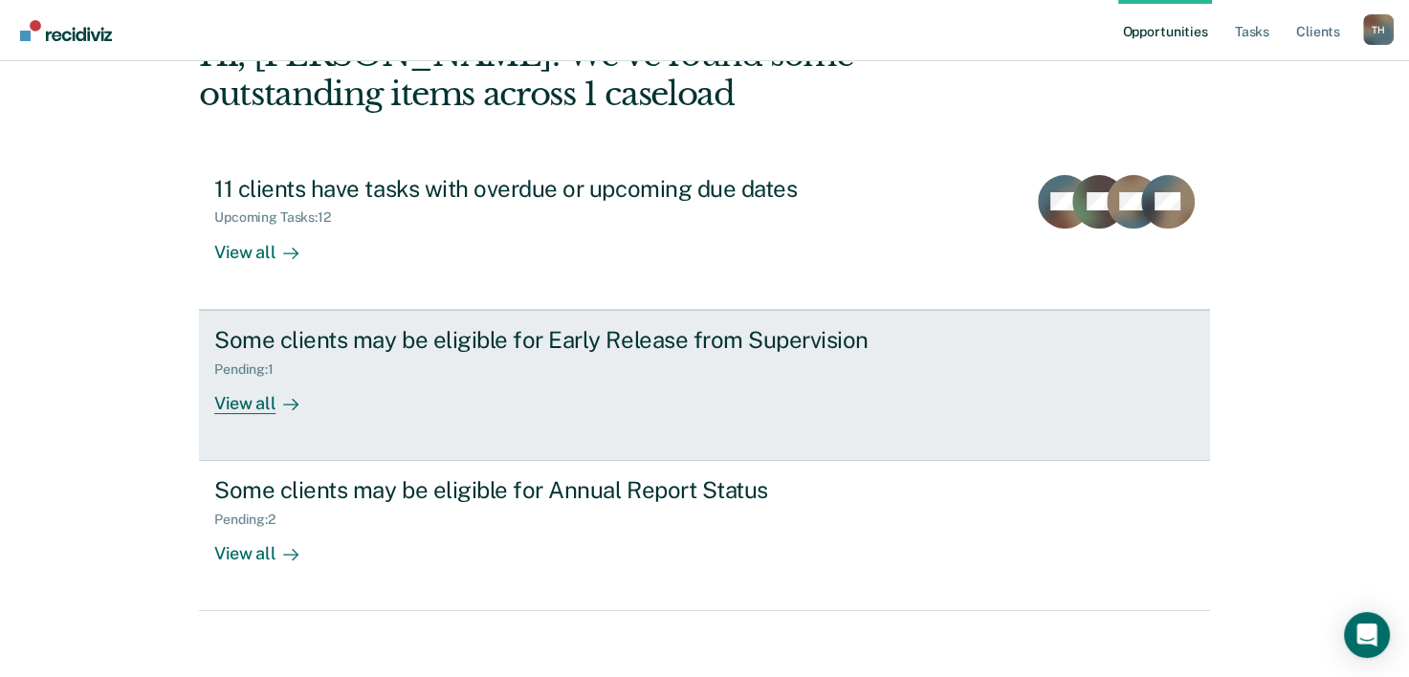
scroll to position [135, 0]
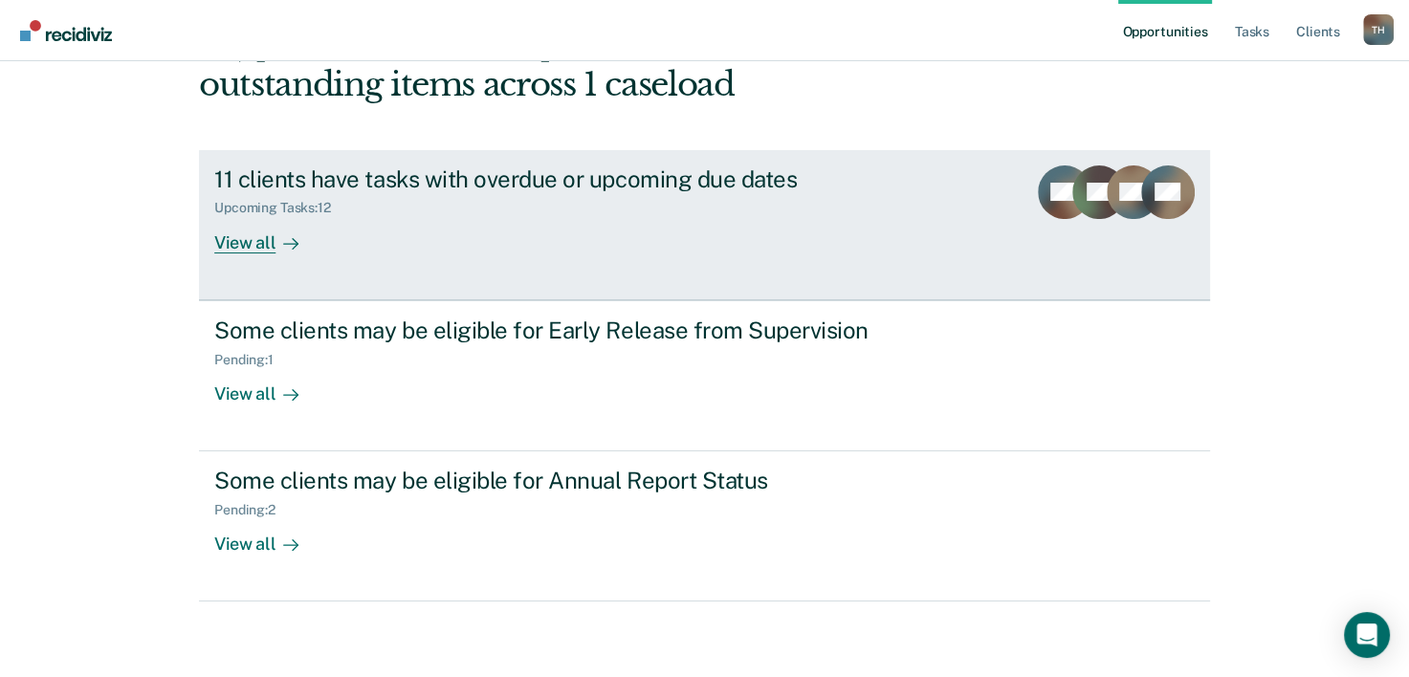
click at [250, 245] on div "View all" at bounding box center [267, 234] width 107 height 37
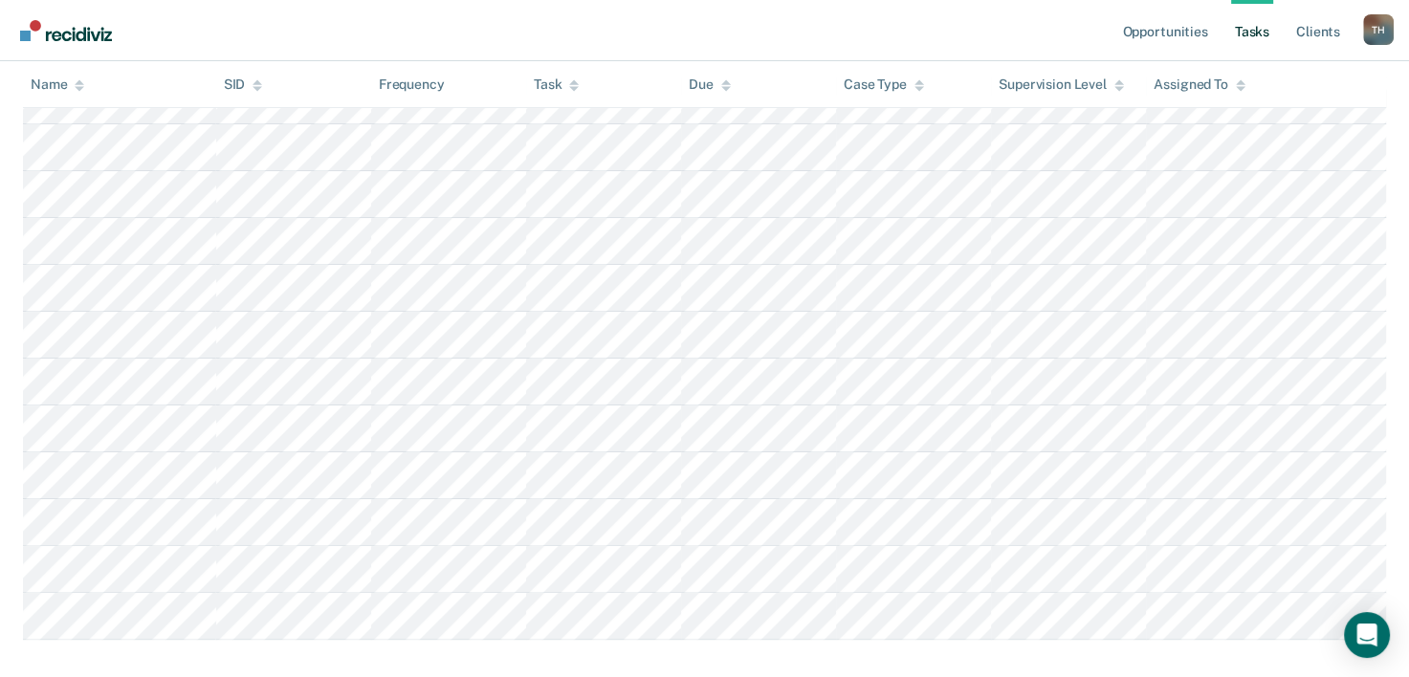
scroll to position [383, 0]
